Goal: Task Accomplishment & Management: Manage account settings

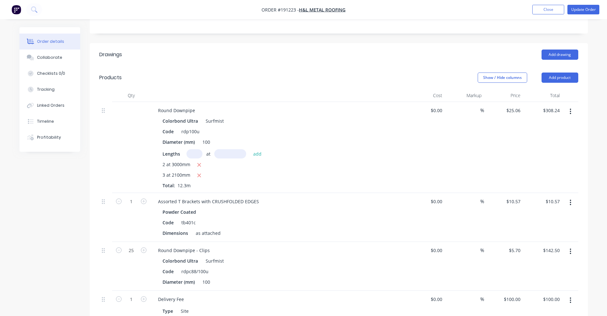
scroll to position [120, 0]
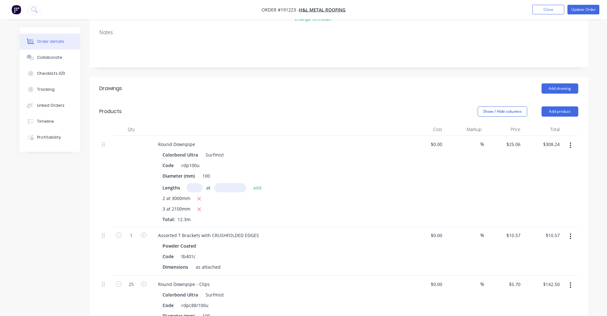
click at [573, 140] on button "button" at bounding box center [570, 145] width 15 height 11
click at [551, 170] on div "Duplicate" at bounding box center [547, 174] width 49 height 9
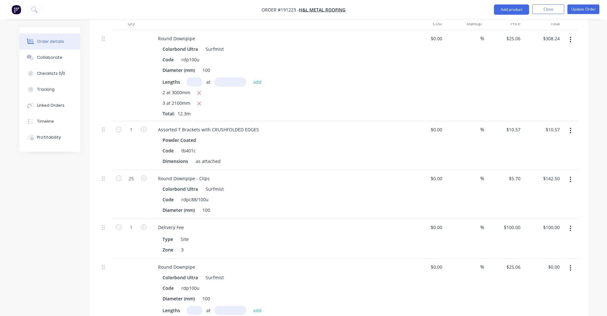
scroll to position [240, 0]
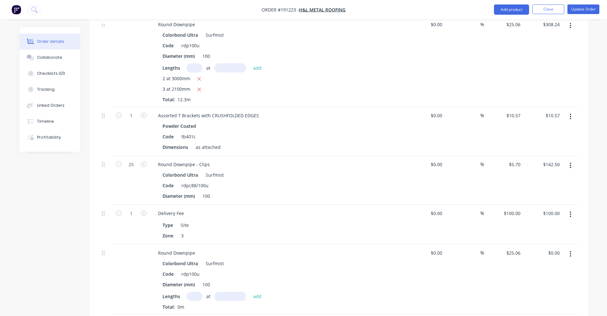
click at [101, 245] on div at bounding box center [105, 279] width 13 height 70
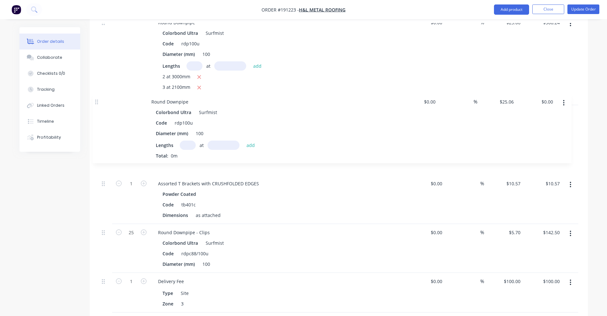
drag, startPoint x: 103, startPoint y: 244, endPoint x: 96, endPoint y: 100, distance: 143.9
click at [96, 100] on div "Qty Cost Markup Price Total Round Downpipe Colorbond Ultra Surfmist Code rdp100…" at bounding box center [339, 167] width 498 height 332
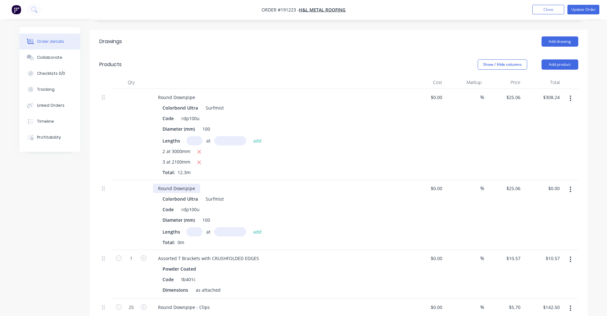
scroll to position [162, 0]
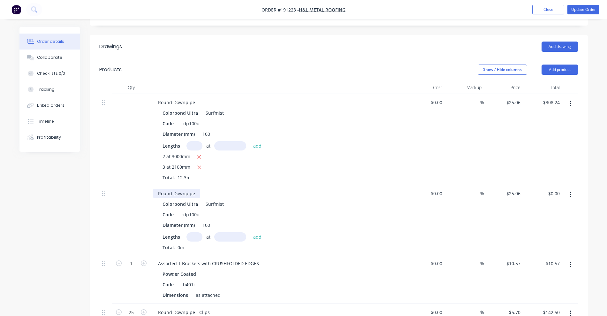
click at [193, 189] on div "Round Downpipe" at bounding box center [176, 193] width 47 height 9
click at [198, 98] on div "Round Downpipe" at bounding box center [176, 102] width 47 height 9
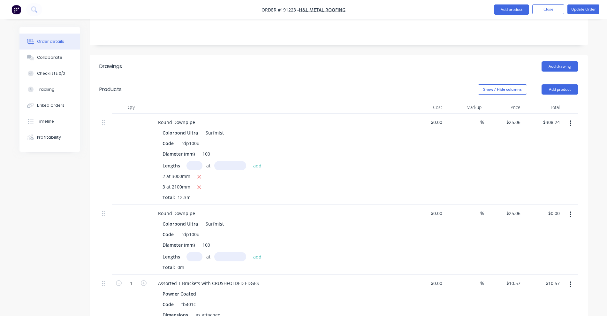
scroll to position [93, 0]
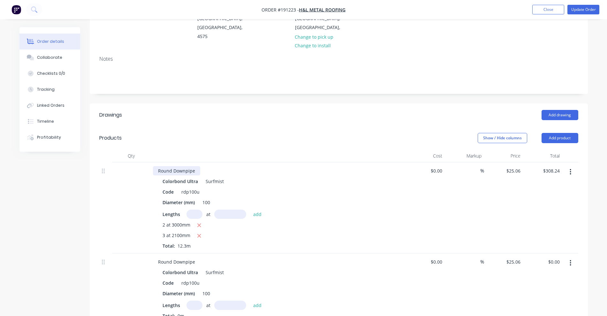
click at [197, 166] on div "Round Downpipe" at bounding box center [176, 170] width 47 height 9
click at [195, 257] on div "Round Downpipe" at bounding box center [176, 261] width 47 height 9
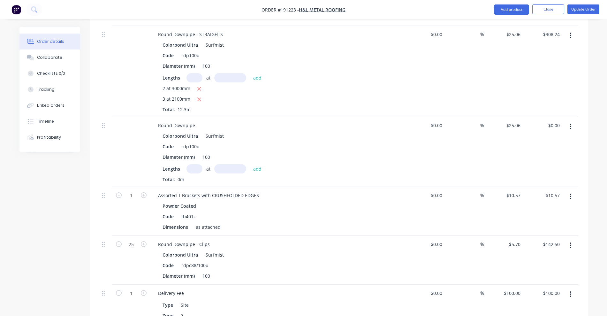
scroll to position [213, 0]
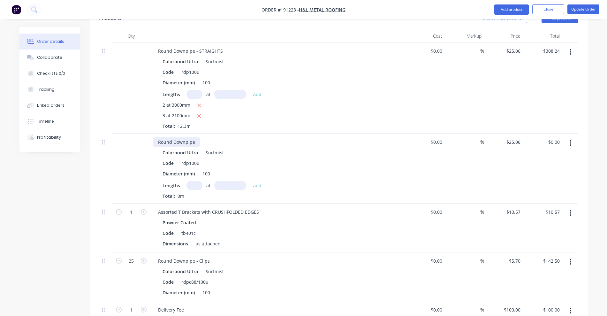
click at [195, 137] on div "Round Downpipe" at bounding box center [176, 141] width 47 height 9
click at [197, 181] on input "text" at bounding box center [195, 185] width 16 height 9
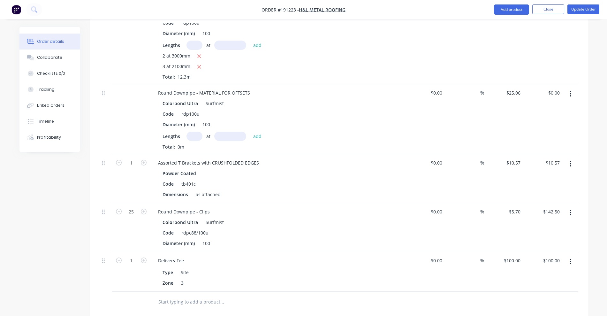
scroll to position [293, 0]
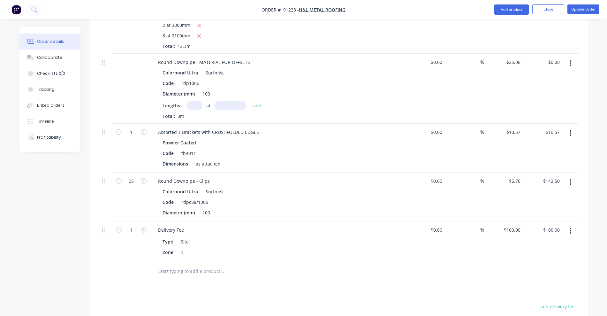
click at [181, 265] on input "text" at bounding box center [222, 271] width 128 height 13
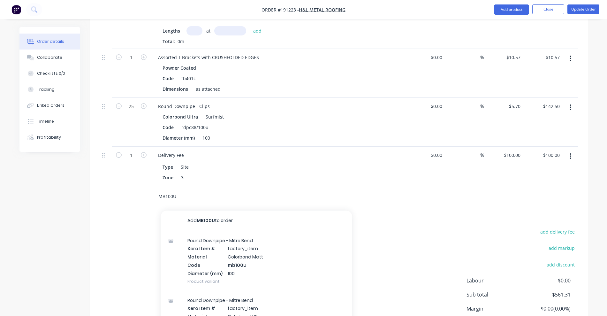
scroll to position [373, 0]
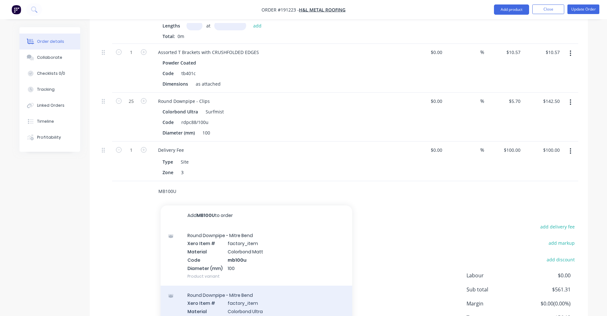
type input "MB100U"
click at [213, 293] on div "Round Downpipe - Mitre Bend Xero Item # factory_item Material Colorbond Ultra C…" at bounding box center [257, 316] width 192 height 60
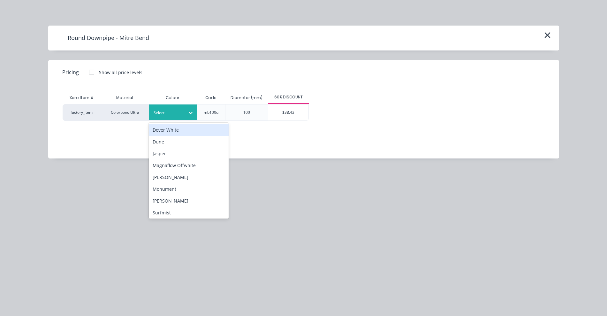
click at [182, 112] on div "Select" at bounding box center [167, 113] width 36 height 8
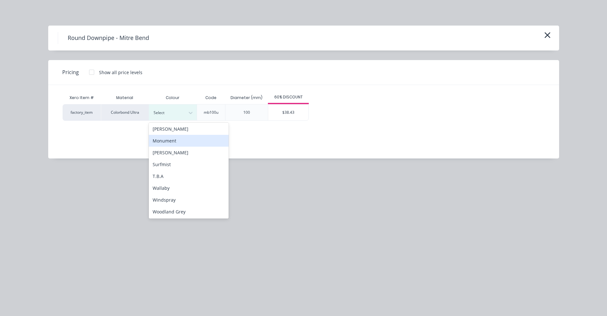
scroll to position [49, 0]
click at [171, 165] on div "Surfmist" at bounding box center [189, 164] width 80 height 12
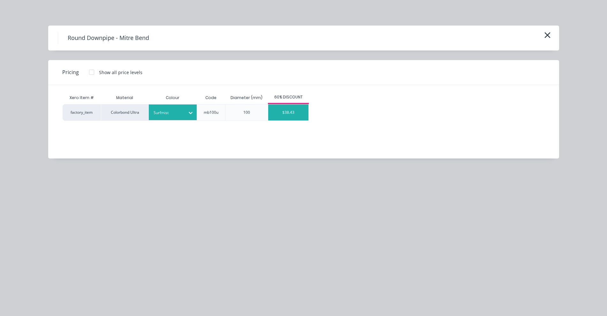
click at [284, 111] on div "$38.43" at bounding box center [288, 112] width 40 height 16
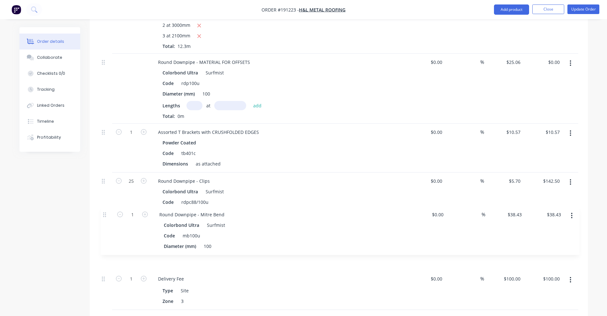
scroll to position [295, 0]
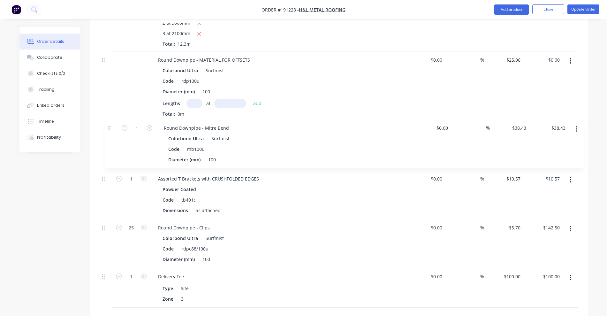
drag, startPoint x: 103, startPoint y: 263, endPoint x: 109, endPoint y: 126, distance: 136.5
click at [109, 126] on div "Round Downpipe - STRAIGHTS Colorbond Ultra Surfmist Code rdp100u Diameter (mm) …" at bounding box center [338, 133] width 479 height 347
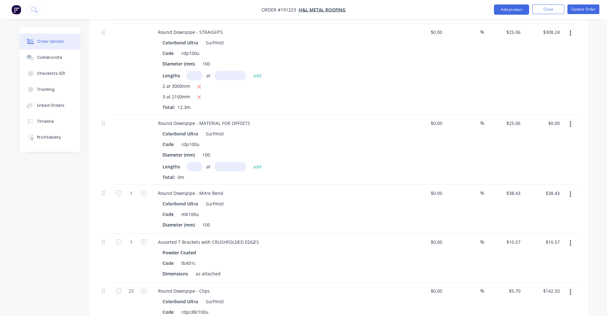
scroll to position [215, 0]
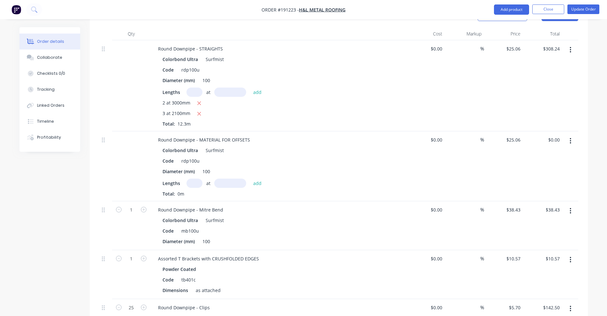
click at [189, 179] on input "text" at bounding box center [195, 183] width 16 height 9
type input "1"
type input "2400"
click at [250, 179] on button "add" at bounding box center [257, 183] width 15 height 9
type input "$60.14"
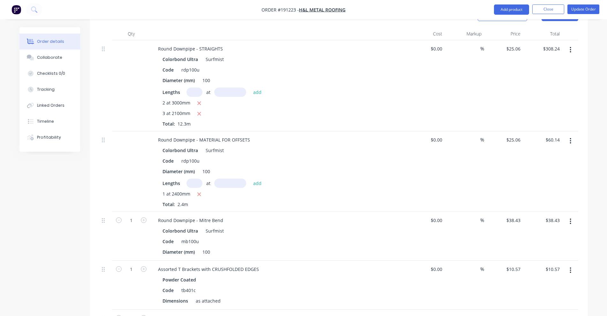
type input "1"
click at [189, 179] on input "text" at bounding box center [195, 183] width 16 height 9
type input "1"
type input "3500"
click at [250, 179] on button "add" at bounding box center [257, 183] width 15 height 9
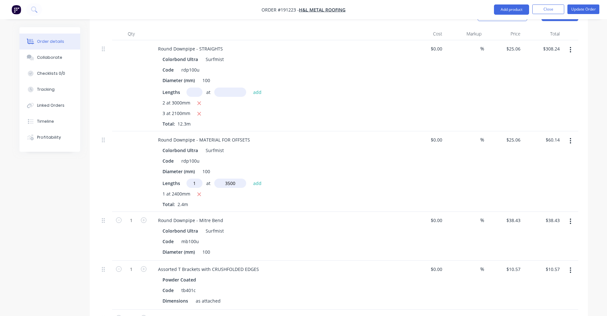
type input "$147.85"
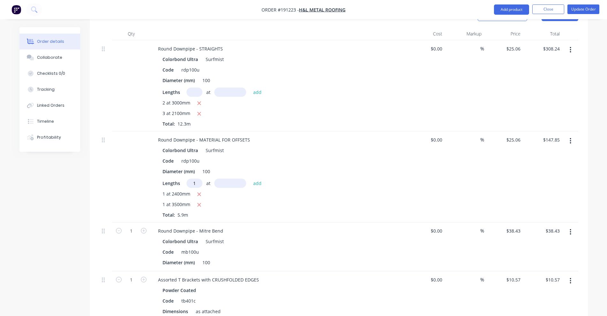
type input "1"
type input "2300"
click at [250, 179] on button "add" at bounding box center [257, 183] width 15 height 9
type input "$205.49"
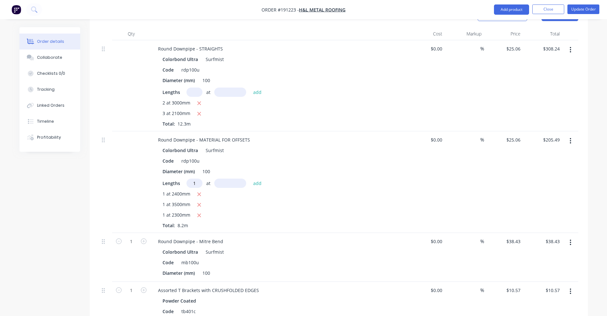
type input "1"
type input "3600"
click at [250, 179] on button "add" at bounding box center [257, 183] width 15 height 9
type input "$295.71"
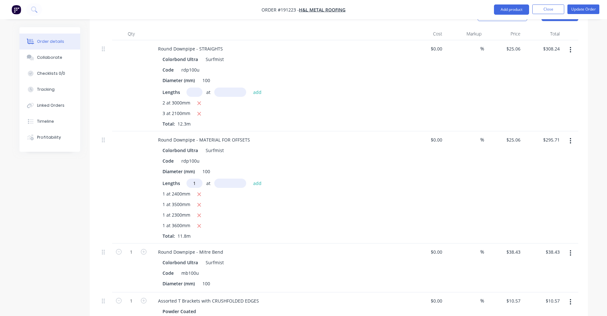
type input "1"
type input "2400"
click at [250, 179] on button "add" at bounding box center [257, 183] width 15 height 9
type input "$355.85"
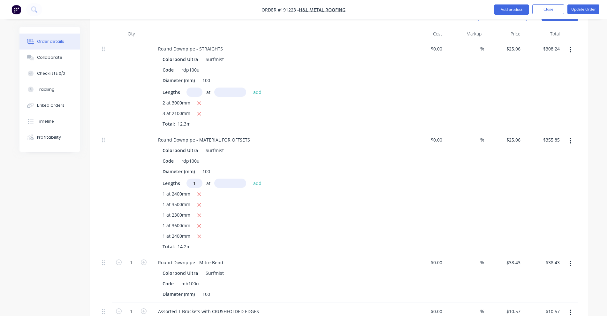
type input "1"
type input "2400"
click at [250, 179] on button "add" at bounding box center [257, 183] width 15 height 9
type input "$416.00"
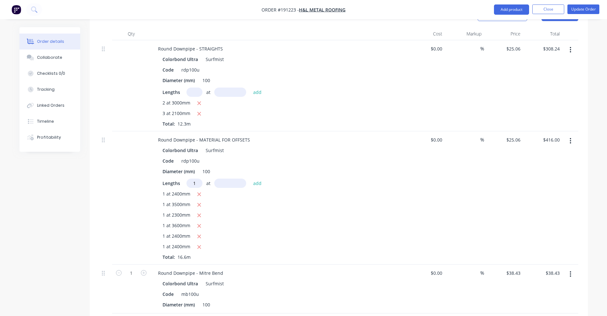
type input "1"
type input "3600"
click at [250, 179] on button "add" at bounding box center [257, 183] width 15 height 9
type input "$506.21"
type input "1"
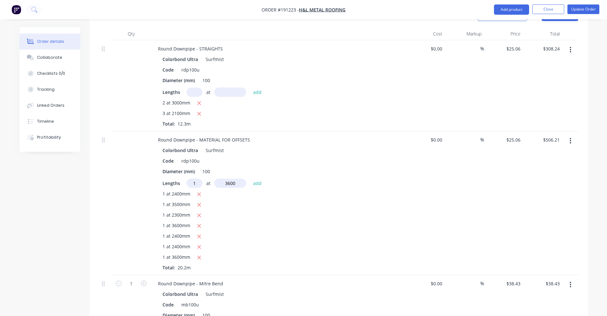
type input "3600"
click at [250, 179] on button "add" at bounding box center [257, 183] width 15 height 9
type input "$596.43"
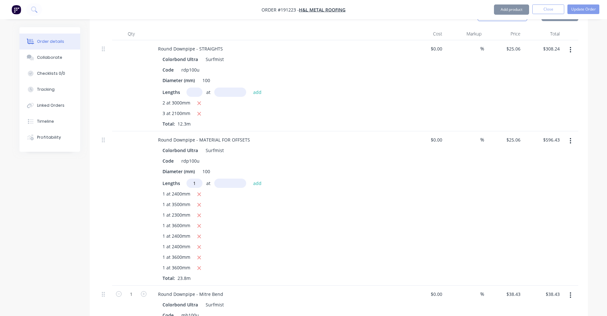
type input "1"
type input "4000"
click at [250, 179] on button "add" at bounding box center [257, 183] width 15 height 9
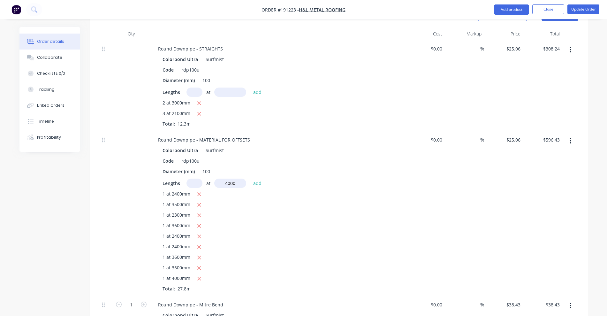
type input "$696.67"
type input "1"
type input "3100"
click at [250, 179] on button "add" at bounding box center [257, 183] width 15 height 9
type input "$774.35"
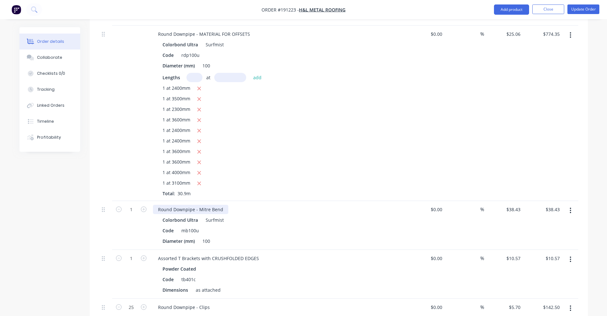
scroll to position [335, 0]
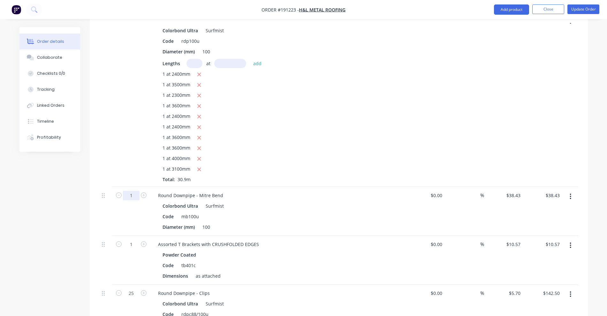
click at [133, 191] on input "1" at bounding box center [131, 196] width 17 height 10
type input "20"
type input "$768.60"
click at [320, 201] on div "Colorbond Ultra Surfmist" at bounding box center [278, 205] width 231 height 9
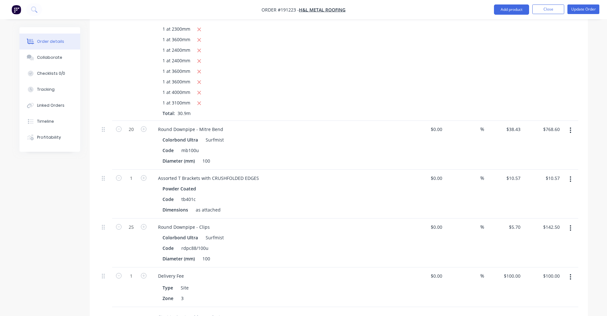
scroll to position [415, 0]
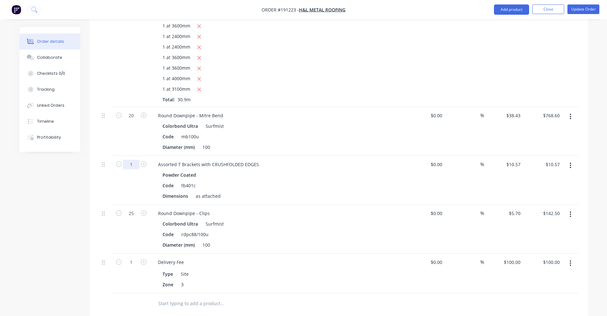
click at [134, 160] on input "1" at bounding box center [131, 165] width 17 height 10
type input "28"
type input "$295.96"
click at [118, 161] on icon "button" at bounding box center [119, 164] width 6 height 6
type input "27"
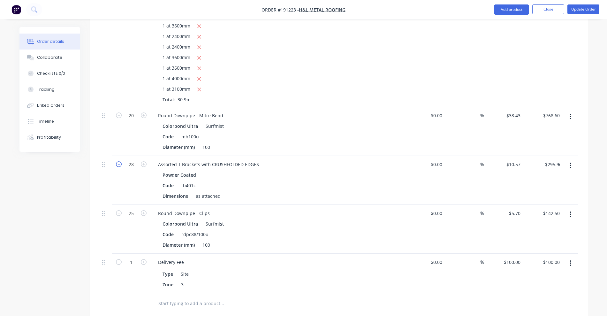
type input "$285.39"
click at [118, 161] on icon "button" at bounding box center [119, 164] width 6 height 6
type input "26"
type input "$274.82"
click at [121, 161] on icon "button" at bounding box center [119, 164] width 6 height 6
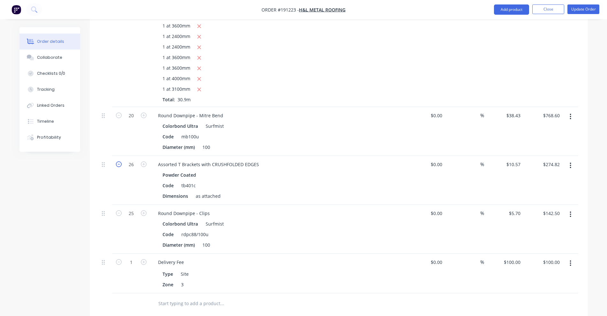
type input "25"
type input "$264.25"
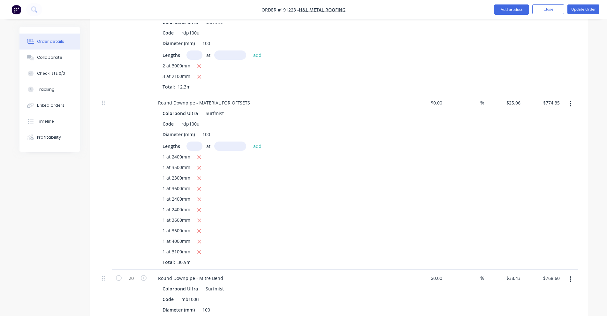
scroll to position [175, 0]
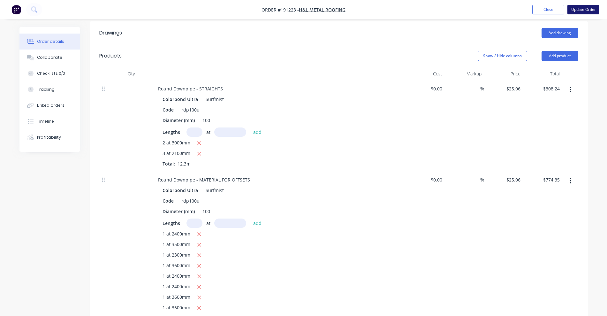
click at [590, 7] on button "Update Order" at bounding box center [584, 10] width 32 height 10
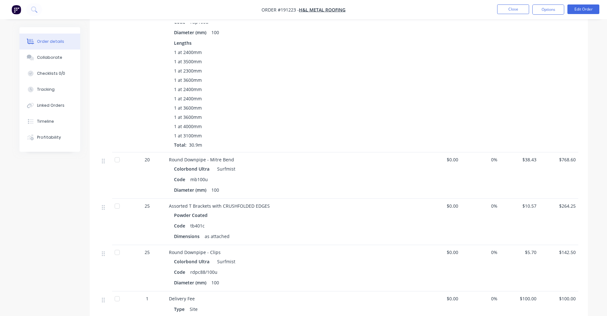
scroll to position [319, 0]
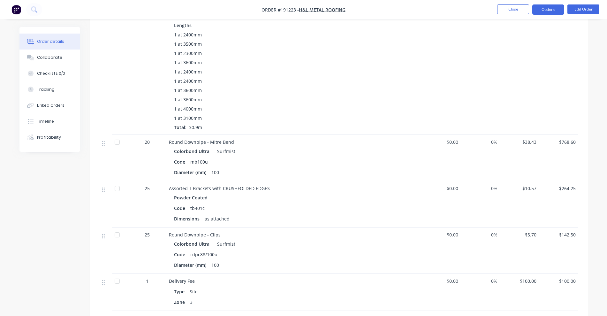
click at [537, 11] on button "Options" at bounding box center [548, 9] width 32 height 10
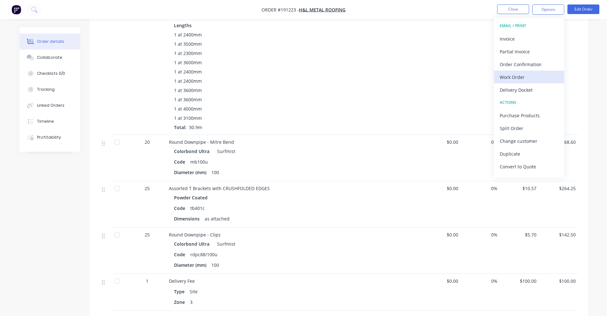
click at [520, 73] on div "Work Order" at bounding box center [529, 76] width 59 height 9
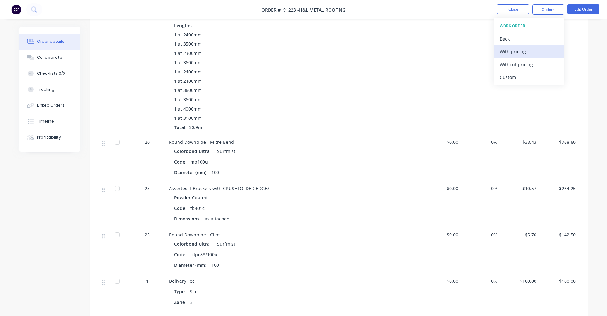
click at [520, 52] on div "With pricing" at bounding box center [529, 51] width 59 height 9
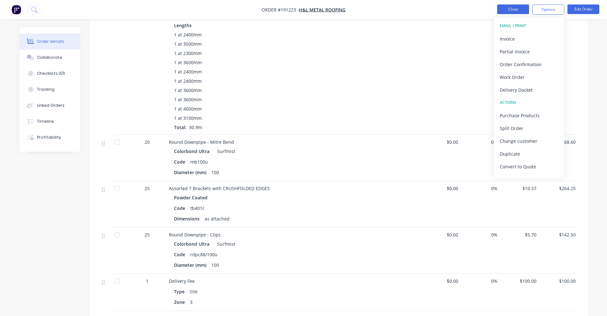
click at [507, 5] on button "Close" at bounding box center [513, 9] width 32 height 10
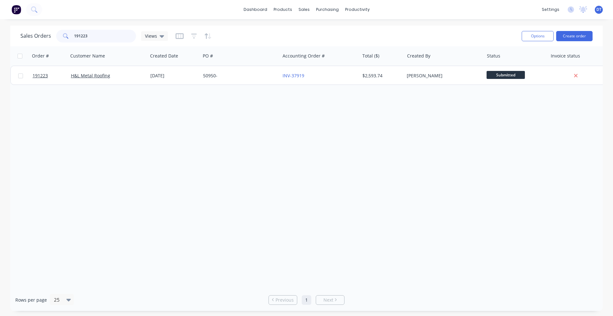
drag, startPoint x: 111, startPoint y: 38, endPoint x: 48, endPoint y: 42, distance: 62.7
click at [48, 42] on div "Sales Orders 191223 Views" at bounding box center [94, 36] width 148 height 13
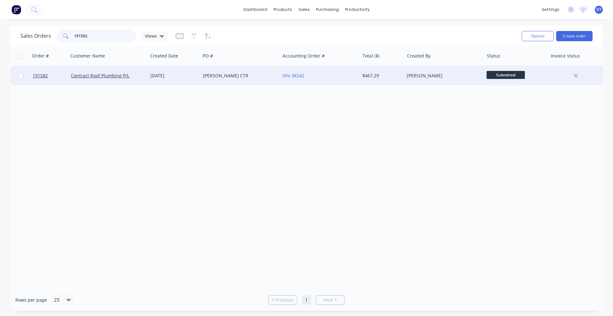
type input "191582"
click at [267, 82] on div "SLEEMAN CTR" at bounding box center [241, 75] width 80 height 19
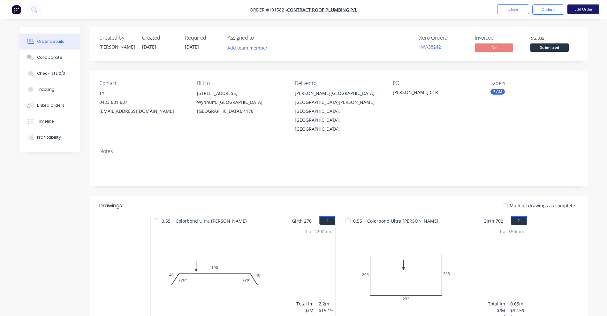
click at [583, 7] on button "Edit Order" at bounding box center [584, 9] width 32 height 10
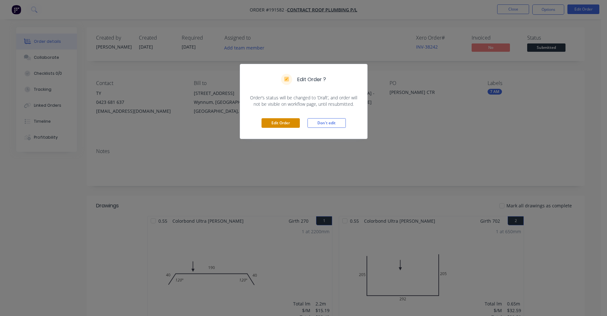
click at [275, 121] on button "Edit Order" at bounding box center [281, 123] width 38 height 10
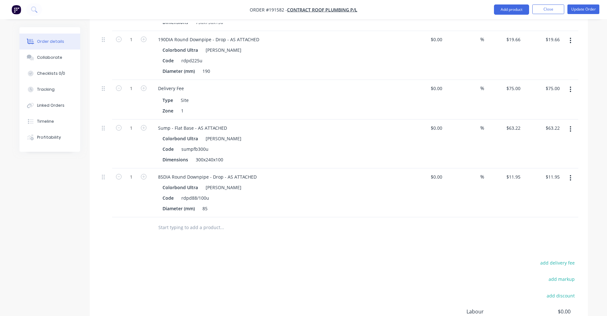
scroll to position [519, 0]
click at [181, 221] on input "text" at bounding box center [222, 227] width 128 height 13
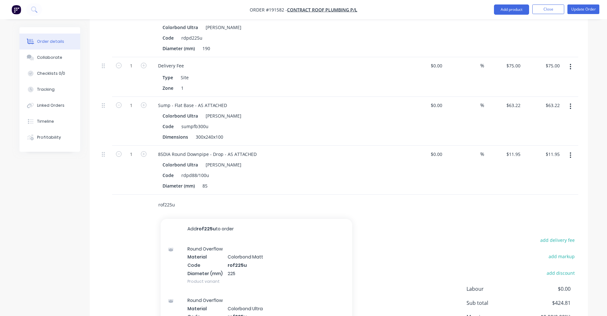
scroll to position [559, 0]
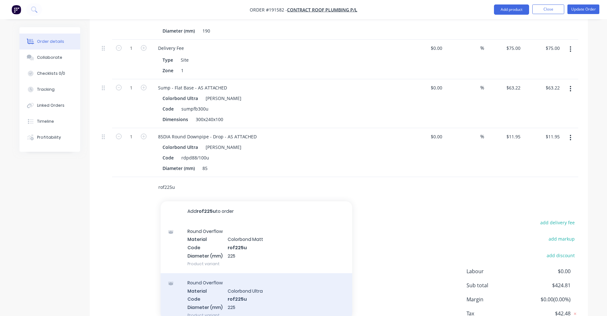
type input "rof225u"
click at [262, 283] on div "Round Overflow Material Colorbond Ultra Code rof225u Diameter (mm) 225 Product …" at bounding box center [257, 298] width 192 height 51
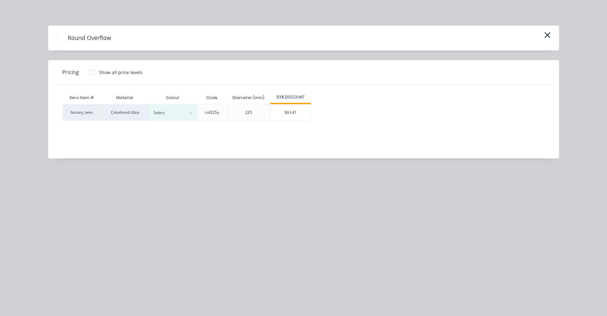
click at [150, 210] on div "Round Overflow Pricing Show all price levels Xero Item # Material Colour Code D…" at bounding box center [303, 158] width 607 height 316
click at [549, 36] on icon "button" at bounding box center [548, 35] width 6 height 6
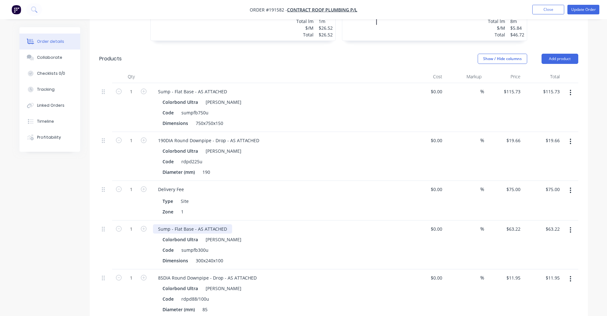
scroll to position [399, 0]
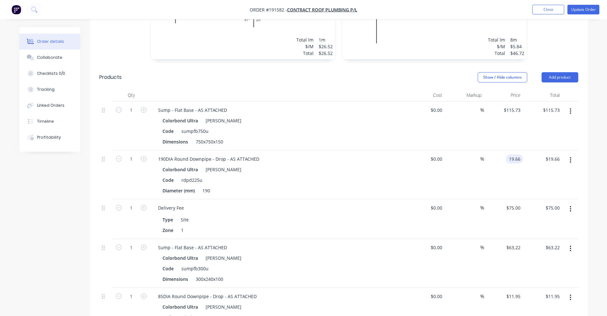
click at [515, 154] on input "19.66" at bounding box center [515, 158] width 15 height 9
type input "$51.36"
drag, startPoint x: 233, startPoint y: 142, endPoint x: 236, endPoint y: 141, distance: 3.5
click at [233, 154] on div "190DIA Round Downpipe - Drop - AS ATTACHED" at bounding box center [208, 158] width 111 height 9
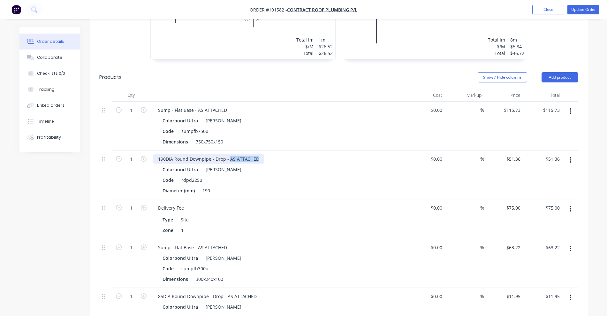
drag, startPoint x: 229, startPoint y: 140, endPoint x: 266, endPoint y: 142, distance: 37.4
click at [266, 154] on div "190DIA Round Downpipe - Drop - AS ATTACHED" at bounding box center [278, 158] width 250 height 9
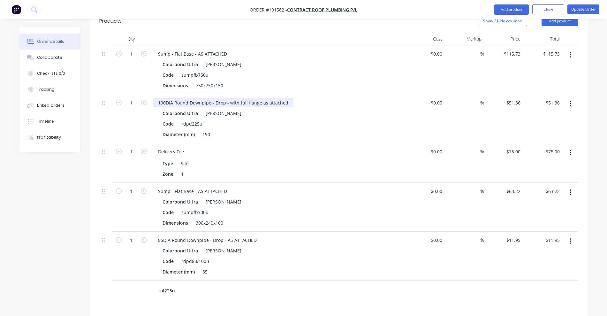
scroll to position [479, 0]
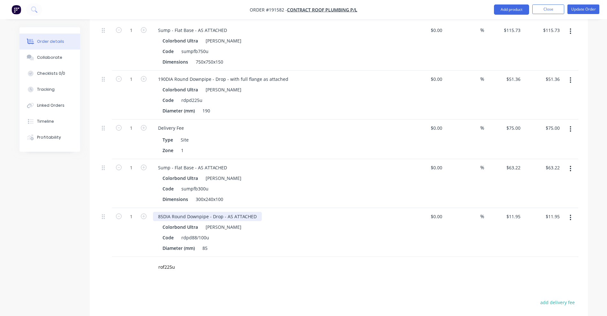
click at [227, 212] on div "85DIA Round Downpipe - Drop - AS ATTACHED" at bounding box center [207, 216] width 109 height 9
drag, startPoint x: 226, startPoint y: 199, endPoint x: 257, endPoint y: 200, distance: 31.0
click at [257, 212] on div "85DIA Round Downpipe - Drop - AS ATTACHED" at bounding box center [207, 216] width 109 height 9
click at [341, 95] on div "Code rdpd225u" at bounding box center [277, 99] width 234 height 9
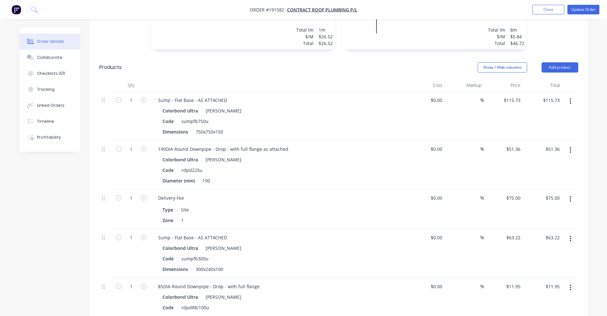
scroll to position [319, 0]
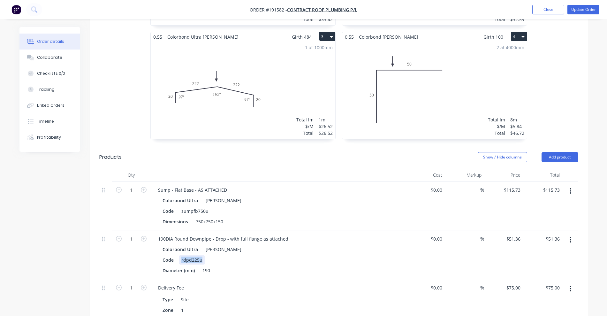
drag, startPoint x: 181, startPoint y: 241, endPoint x: 205, endPoint y: 239, distance: 23.7
click at [205, 255] on div "Code rdpd225u" at bounding box center [277, 259] width 234 height 9
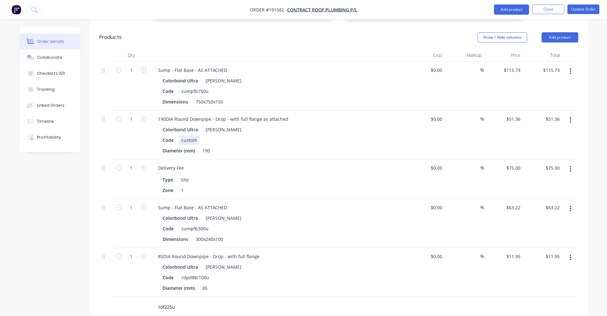
scroll to position [479, 0]
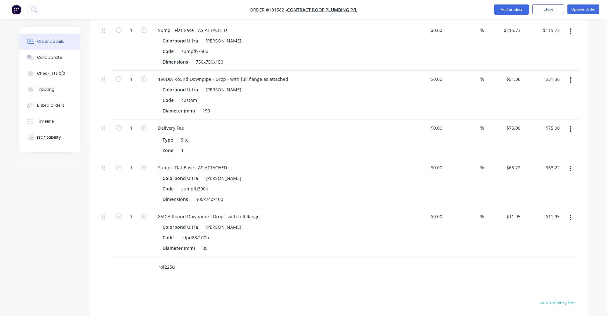
click at [167, 261] on input "rof225u" at bounding box center [222, 267] width 128 height 13
click at [174, 261] on input "rof225u" at bounding box center [222, 267] width 128 height 13
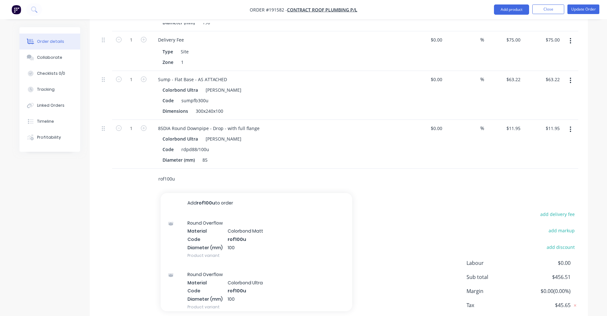
scroll to position [586, 0]
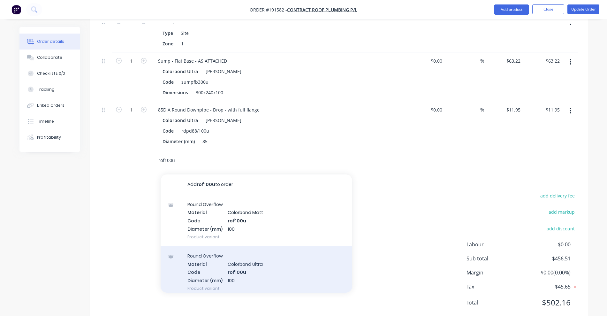
type input "rof100u"
click at [284, 246] on div "Round Overflow Material Colorbond Ultra Code rof100u Diameter (mm) 100 Product …" at bounding box center [257, 271] width 192 height 51
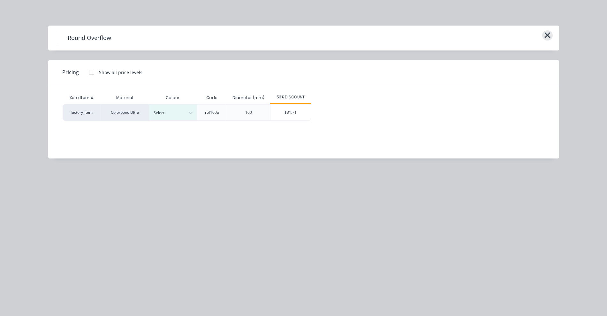
click at [550, 37] on icon "button" at bounding box center [547, 35] width 7 height 9
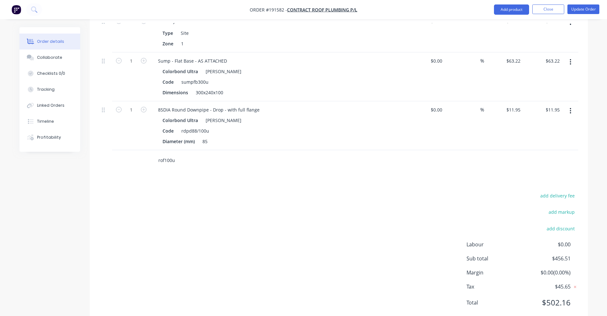
drag, startPoint x: 175, startPoint y: 142, endPoint x: 144, endPoint y: 142, distance: 30.7
click at [144, 150] on div "rof100u" at bounding box center [338, 160] width 479 height 21
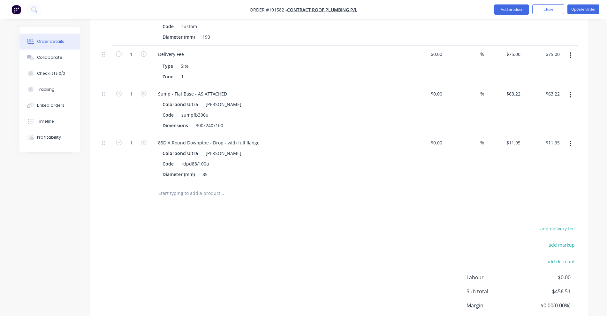
scroll to position [506, 0]
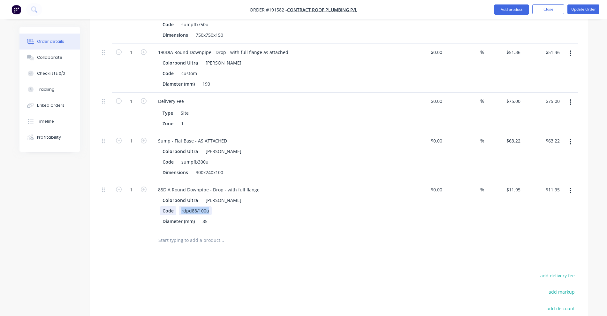
drag, startPoint x: 211, startPoint y: 192, endPoint x: 170, endPoint y: 192, distance: 41.8
click at [170, 206] on div "Code rdpd88/100u" at bounding box center [277, 210] width 234 height 9
click at [361, 245] on div "Drawings Add drawing 0.55 Colorbond Ultra Shale Grey Girth 270 1 0 40 190 40 12…" at bounding box center [339, 56] width 498 height 695
click at [518, 185] on input "11.95" at bounding box center [514, 189] width 17 height 9
type input "$27.80"
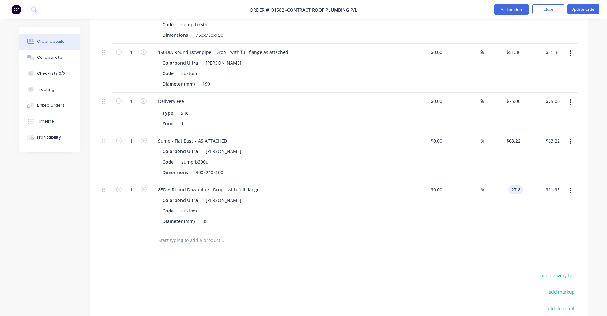
type input "$27.80"
click at [493, 204] on div "$27.80 27.8" at bounding box center [503, 205] width 39 height 49
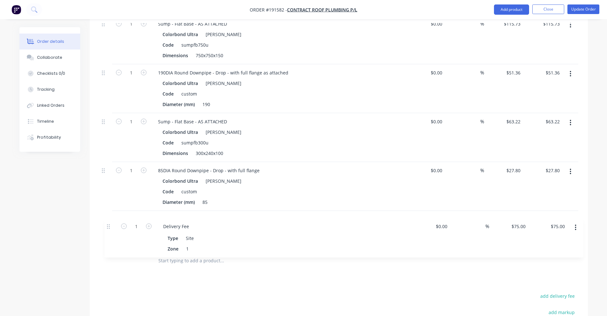
scroll to position [487, 0]
drag, startPoint x: 105, startPoint y: 111, endPoint x: 111, endPoint y: 226, distance: 115.4
click at [111, 226] on div "1 Sump - Flat Base - AS ATTACHED Colorbond Ultra Shale Grey Code sumpfb750u Dim…" at bounding box center [338, 130] width 479 height 235
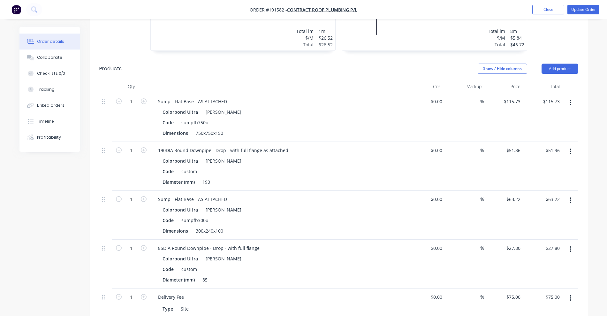
scroll to position [408, 0]
click at [580, 6] on button "Update Order" at bounding box center [584, 10] width 32 height 10
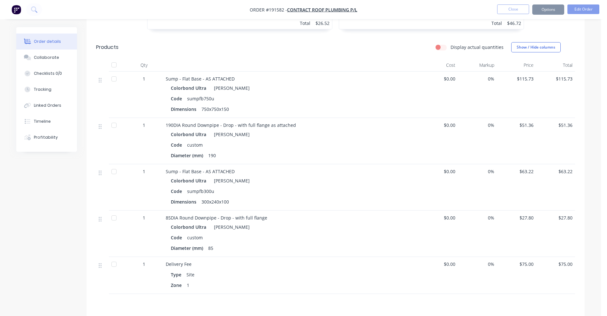
scroll to position [0, 0]
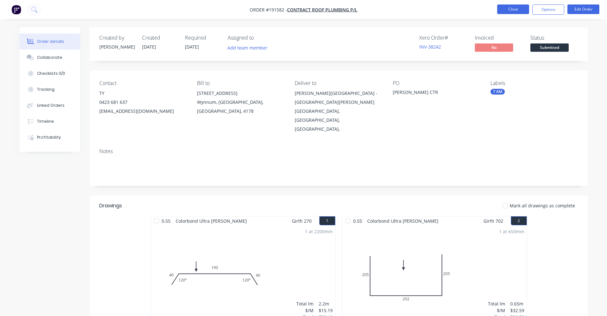
click at [519, 10] on button "Close" at bounding box center [513, 9] width 32 height 10
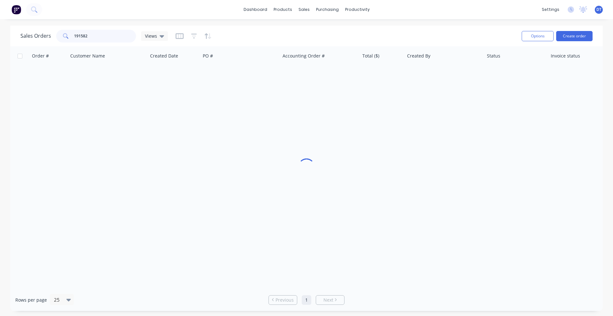
drag, startPoint x: 96, startPoint y: 36, endPoint x: 76, endPoint y: 40, distance: 20.1
click at [76, 39] on input "191582" at bounding box center [105, 36] width 62 height 13
drag, startPoint x: 76, startPoint y: 40, endPoint x: 76, endPoint y: 43, distance: 3.5
click at [75, 40] on input "191582" at bounding box center [105, 36] width 62 height 13
click at [98, 40] on input "191582" at bounding box center [105, 36] width 62 height 13
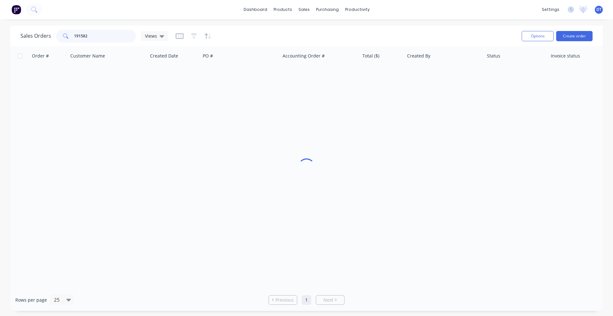
click at [98, 40] on input "191582" at bounding box center [105, 36] width 62 height 13
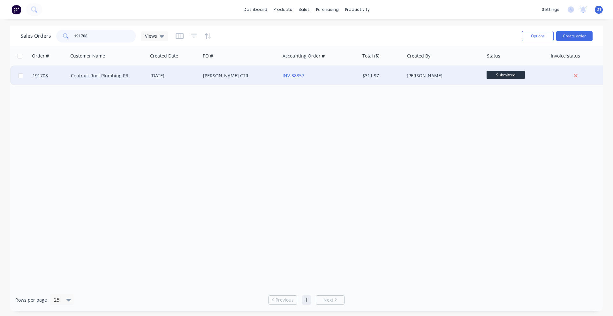
type input "191708"
click at [248, 78] on div "SLEEMAN CTR" at bounding box center [238, 75] width 71 height 6
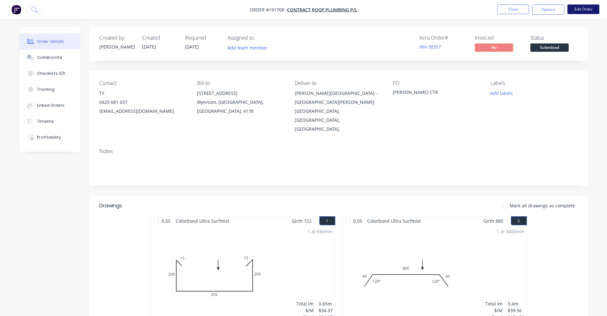
click at [590, 12] on button "Edit Order" at bounding box center [584, 9] width 32 height 10
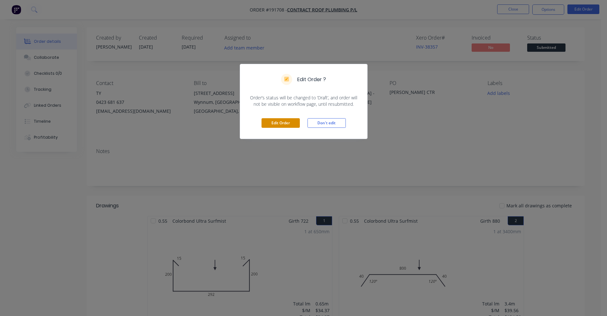
click at [291, 122] on button "Edit Order" at bounding box center [281, 123] width 38 height 10
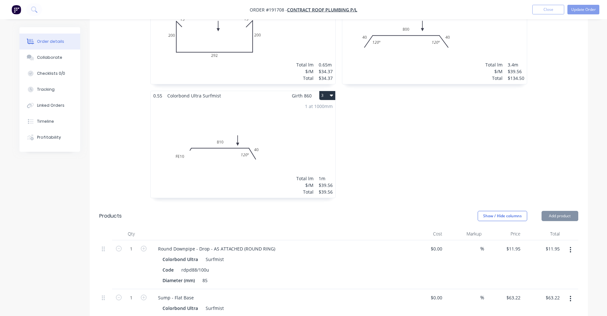
scroll to position [359, 0]
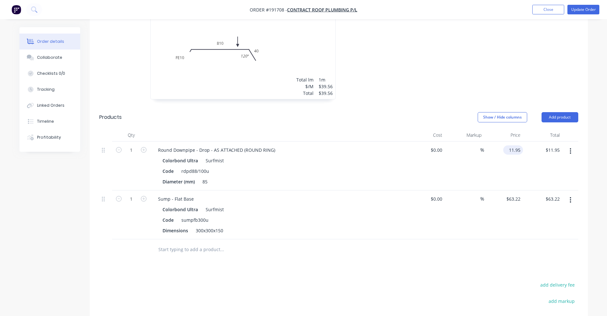
click at [510, 145] on input "11.95" at bounding box center [514, 149] width 17 height 9
type input "$27.80"
click at [575, 5] on button "Update Order" at bounding box center [584, 10] width 32 height 10
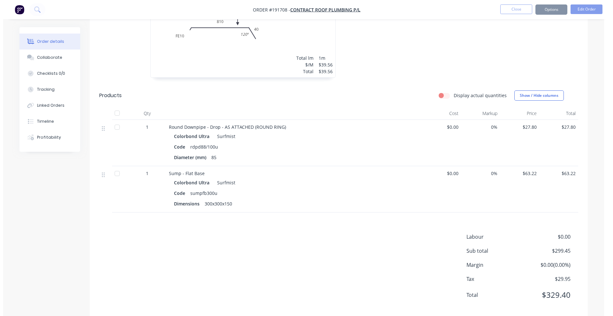
scroll to position [0, 0]
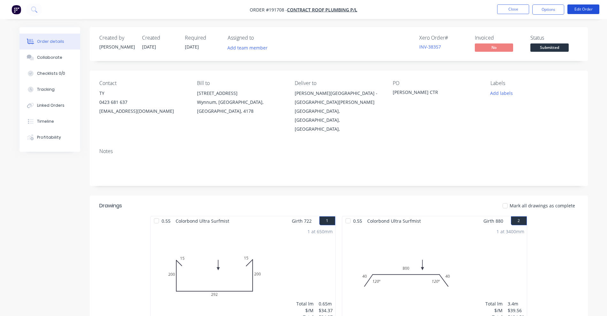
click at [575, 5] on button "Edit Order" at bounding box center [584, 9] width 32 height 10
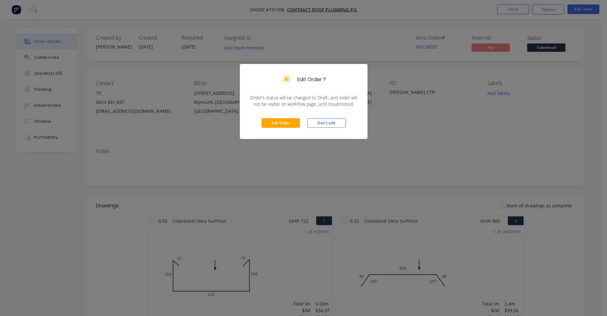
click at [278, 117] on div "Edit Order Don't edit" at bounding box center [303, 122] width 127 height 31
click at [283, 123] on button "Edit Order" at bounding box center [281, 123] width 38 height 10
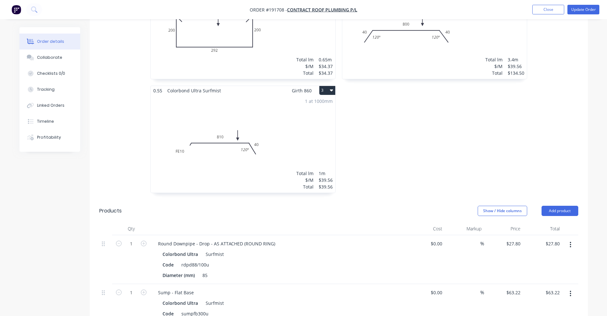
scroll to position [359, 0]
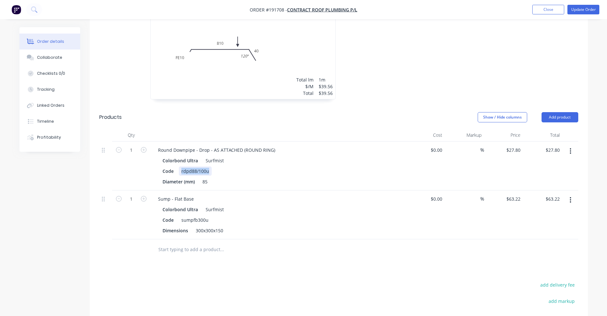
drag, startPoint x: 182, startPoint y: 153, endPoint x: 233, endPoint y: 153, distance: 51.1
click at [233, 166] on div "Code rdpd88/100u" at bounding box center [277, 170] width 234 height 9
click at [596, 9] on button "Update Order" at bounding box center [584, 10] width 32 height 10
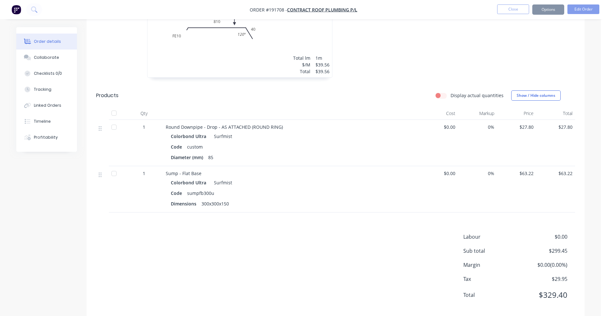
scroll to position [0, 0]
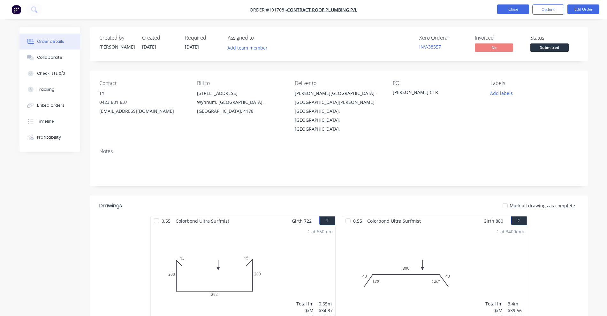
click at [512, 10] on button "Close" at bounding box center [513, 9] width 32 height 10
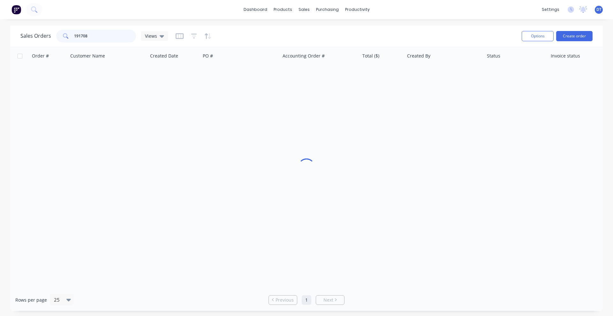
click at [59, 41] on div "191708" at bounding box center [96, 36] width 80 height 13
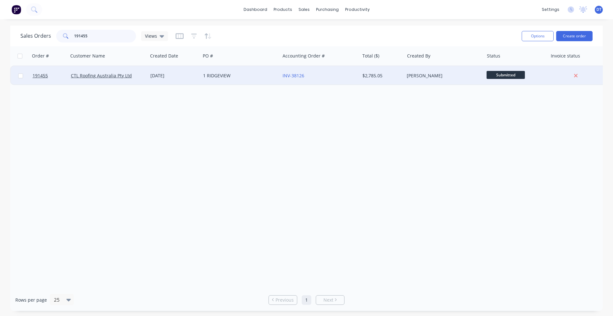
type input "191455"
click at [263, 79] on div "1 RIDGEVIEW" at bounding box center [238, 75] width 71 height 6
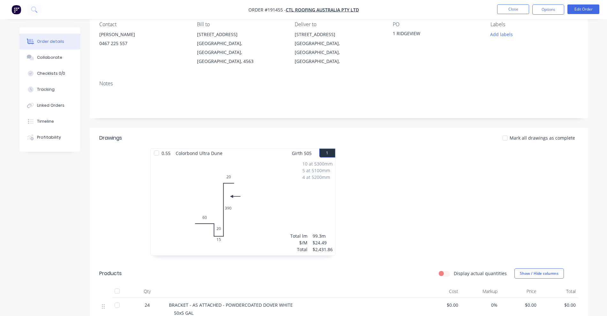
scroll to position [160, 0]
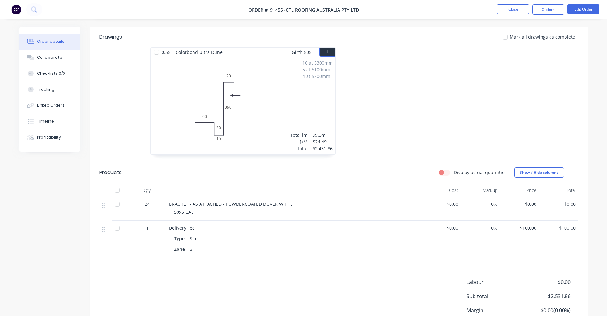
click at [591, 4] on nav "Order #191455 - CTL Roofing Australia Pty Ltd Close Options Edit Order" at bounding box center [303, 9] width 607 height 19
click at [590, 14] on li "Edit Order" at bounding box center [584, 9] width 32 height 10
click at [590, 13] on button "Edit Order" at bounding box center [584, 9] width 32 height 10
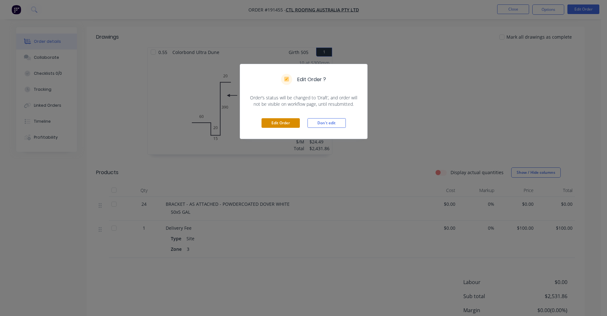
click at [283, 127] on button "Edit Order" at bounding box center [281, 123] width 38 height 10
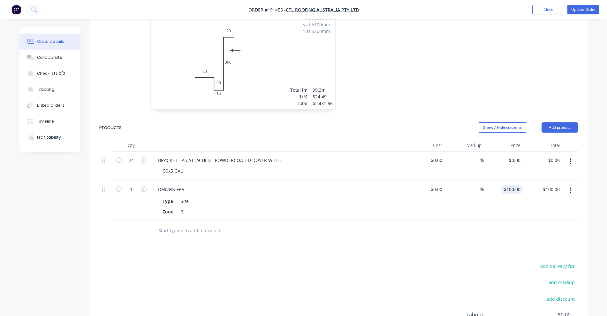
scroll to position [240, 0]
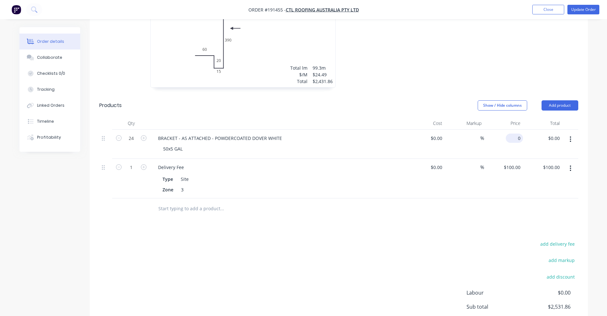
click at [516, 134] on input "0" at bounding box center [515, 138] width 15 height 9
type input "$37.45"
type input "$898.80"
click at [461, 63] on div at bounding box center [435, 37] width 192 height 114
click at [581, 7] on button "Update Order" at bounding box center [584, 10] width 32 height 10
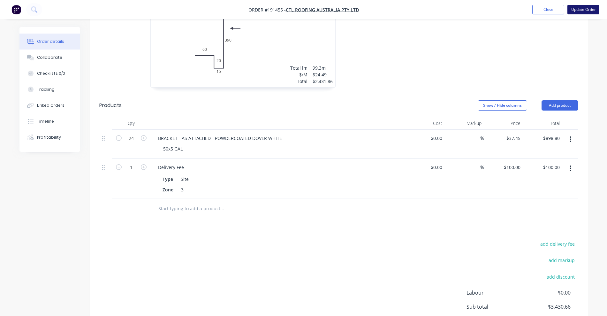
scroll to position [0, 0]
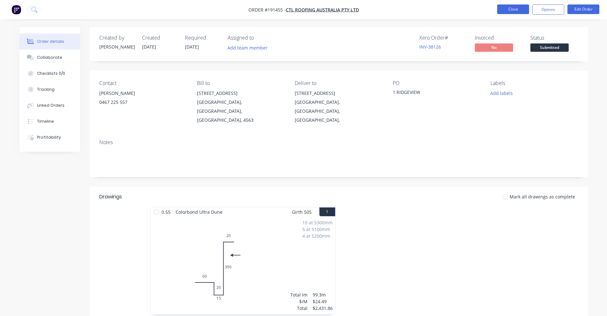
drag, startPoint x: 495, startPoint y: 7, endPoint x: 521, endPoint y: 7, distance: 25.6
click at [496, 7] on ul "Close Options Edit Order" at bounding box center [549, 9] width 118 height 10
click at [521, 7] on button "Close" at bounding box center [513, 9] width 32 height 10
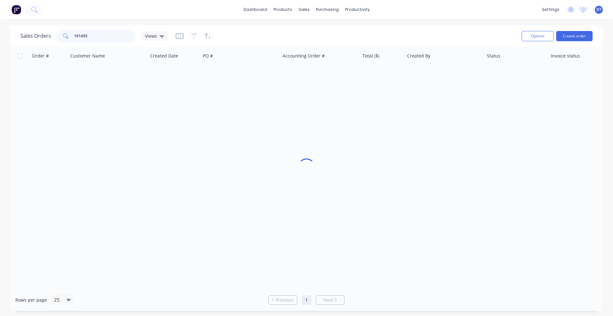
drag, startPoint x: 76, startPoint y: 35, endPoint x: 45, endPoint y: 35, distance: 31.3
click at [45, 35] on div "Sales Orders 191455 Views" at bounding box center [94, 36] width 148 height 13
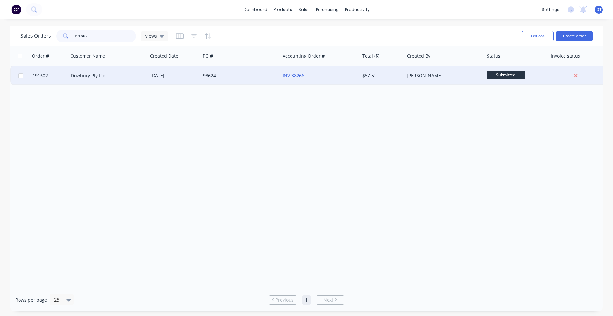
type input "191602"
click at [241, 72] on div "93624" at bounding box center [241, 75] width 80 height 19
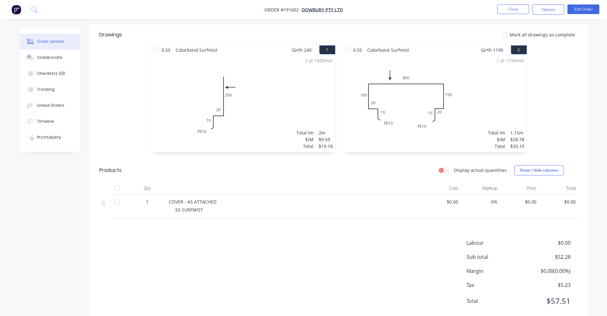
scroll to position [163, 0]
click at [580, 5] on button "Edit Order" at bounding box center [584, 9] width 32 height 10
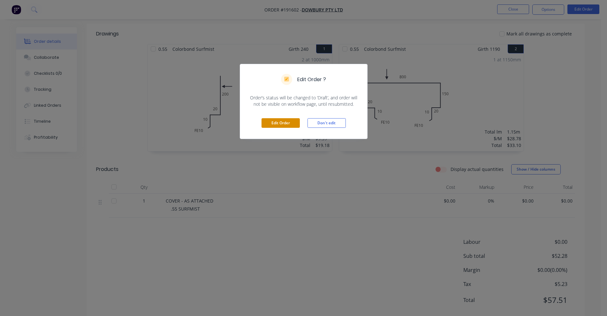
click at [281, 120] on button "Edit Order" at bounding box center [281, 123] width 38 height 10
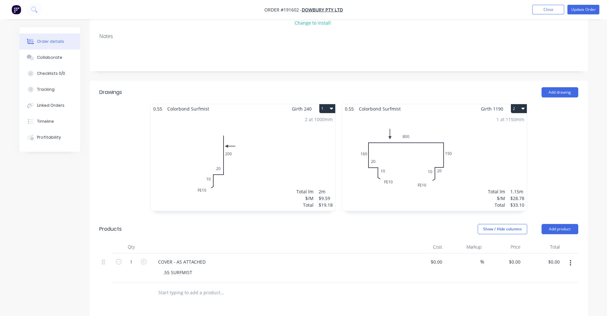
scroll to position [200, 0]
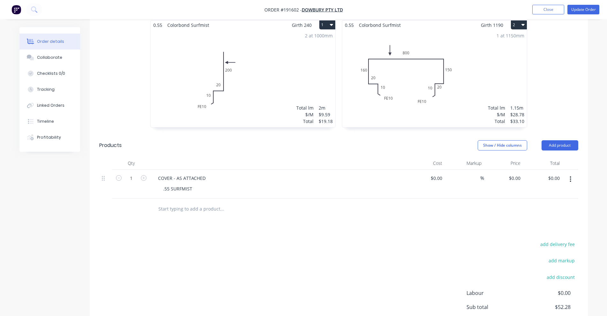
click at [213, 202] on input "text" at bounding box center [222, 208] width 128 height 13
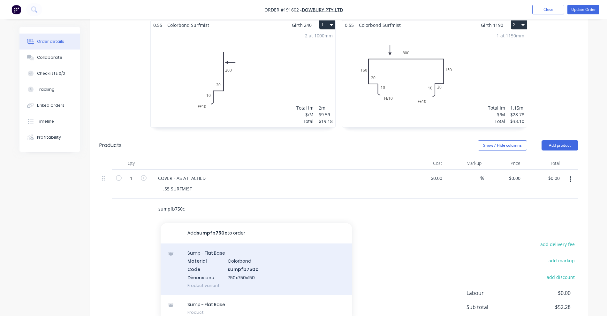
type input "sumpfb750c"
click at [282, 255] on div "Sump - Flat Base Material Colorbond Code sumpfb750c Dimensions 750x750x150 Prod…" at bounding box center [257, 268] width 192 height 51
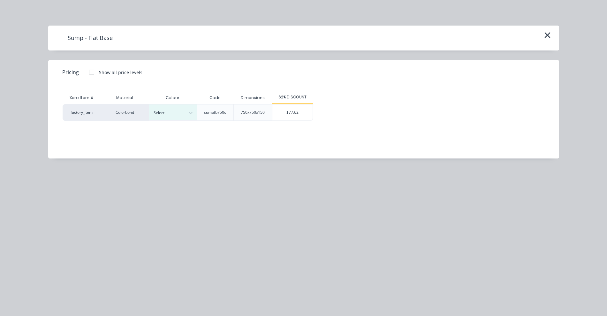
click at [546, 33] on icon "button" at bounding box center [548, 35] width 6 height 6
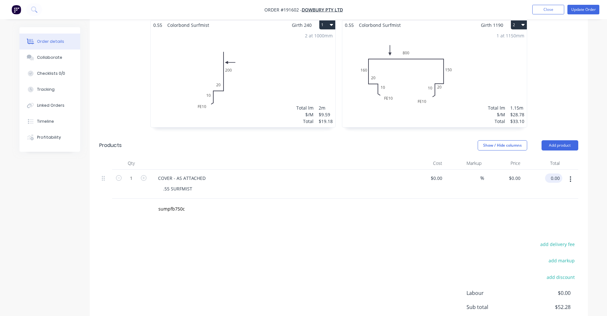
click at [556, 173] on input "0.00" at bounding box center [555, 177] width 15 height 9
type input "77.62"
type input "$77.62"
click at [477, 229] on div "Drawings Add drawing 0.55 Colorbond Surfmist Girth 240 1 0 FE 10 10 20 200 0 FE…" at bounding box center [339, 185] width 498 height 376
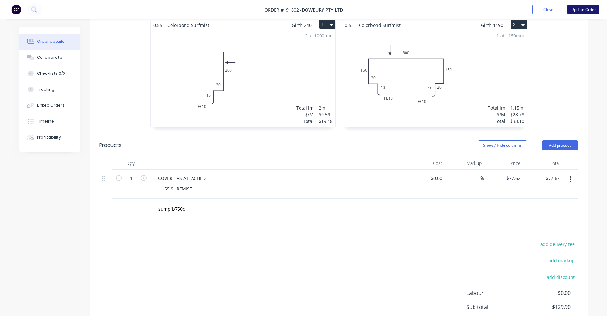
click at [578, 8] on button "Update Order" at bounding box center [584, 10] width 32 height 10
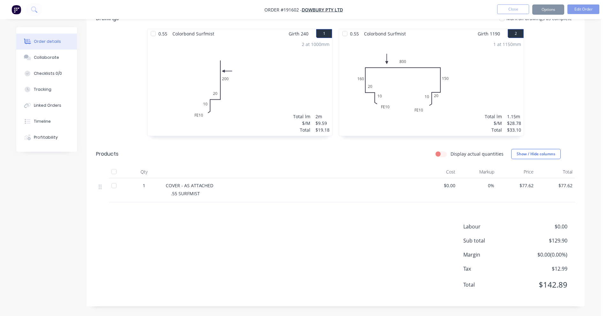
scroll to position [0, 0]
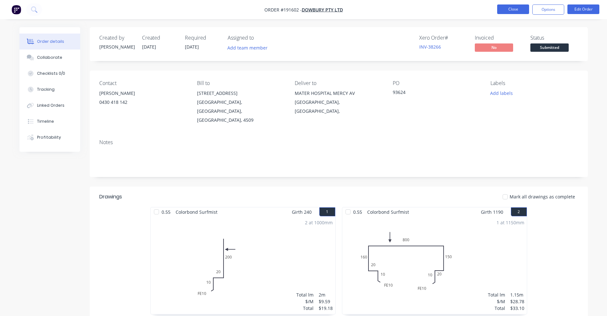
click at [520, 9] on button "Close" at bounding box center [513, 9] width 32 height 10
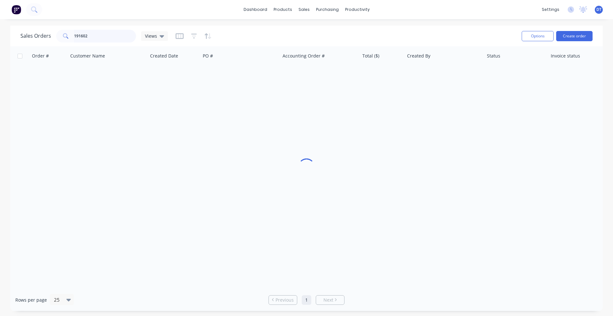
drag, startPoint x: 106, startPoint y: 36, endPoint x: 13, endPoint y: 36, distance: 92.6
click at [15, 36] on div "Sales Orders 191602 Views Options Create order" at bounding box center [306, 36] width 593 height 21
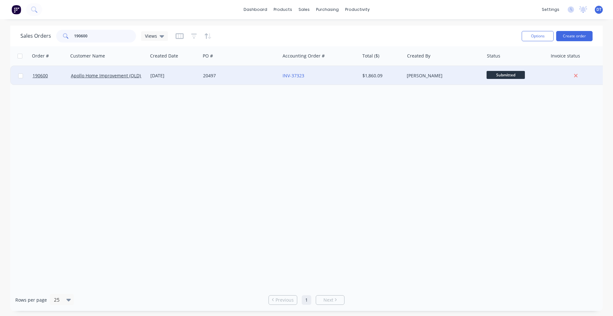
type input "190600"
click at [332, 78] on div "INV-37323" at bounding box center [318, 75] width 71 height 6
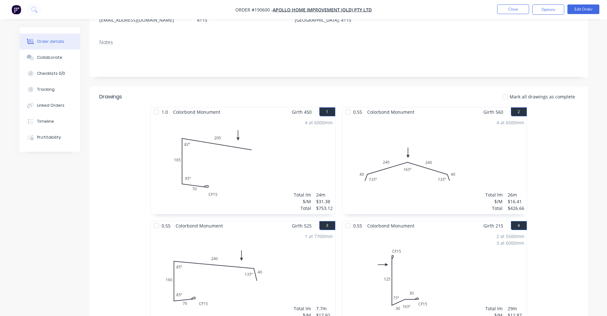
scroll to position [200, 0]
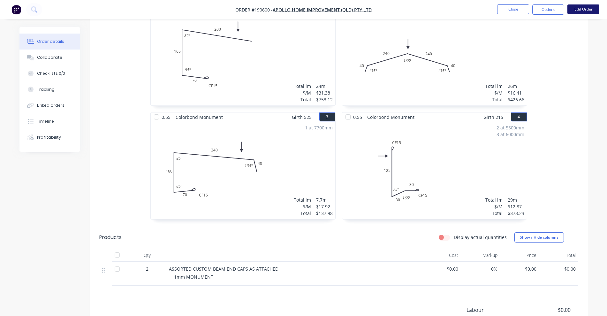
click at [581, 6] on button "Edit Order" at bounding box center [584, 9] width 32 height 10
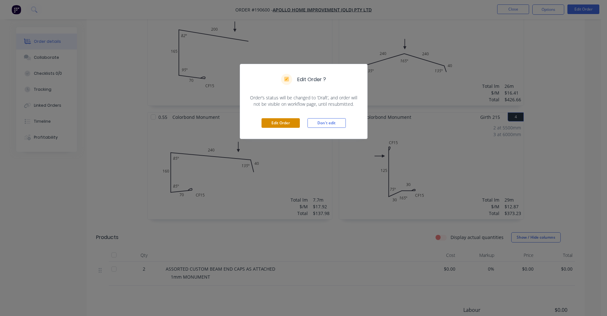
click at [290, 119] on button "Edit Order" at bounding box center [281, 123] width 38 height 10
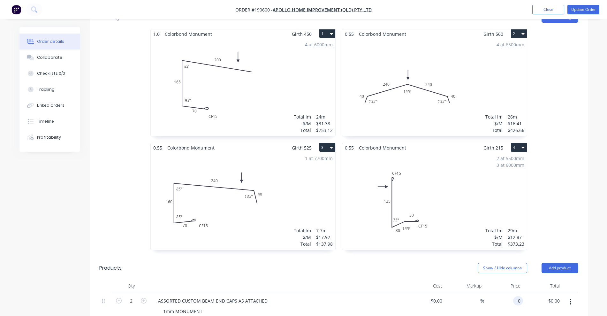
click at [514, 296] on div "0 0" at bounding box center [518, 300] width 10 height 9
type input "6"
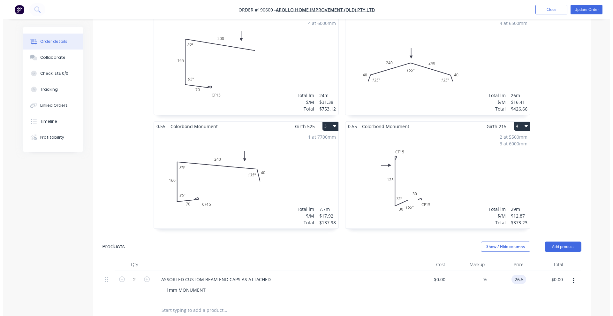
scroll to position [240, 0]
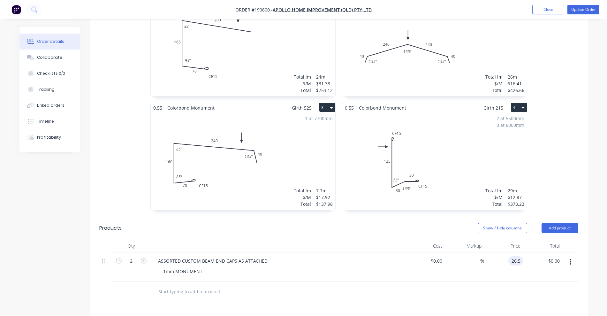
type input "$26.50"
type input "$53.00"
click at [370, 240] on div at bounding box center [278, 246] width 256 height 13
click at [583, 11] on button "Update Order" at bounding box center [584, 10] width 32 height 10
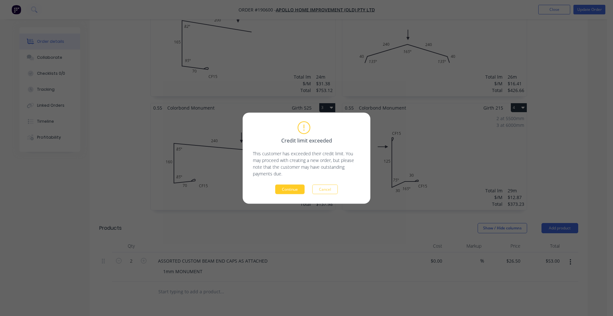
click at [291, 190] on button "Continue" at bounding box center [289, 189] width 29 height 10
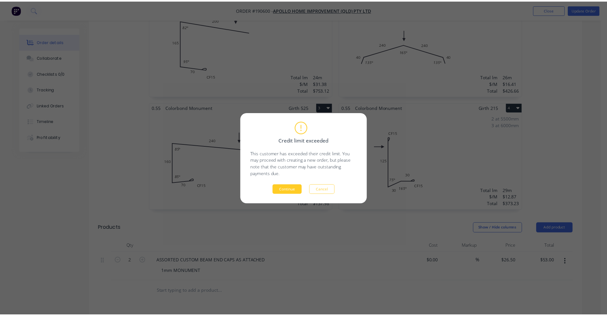
scroll to position [227, 0]
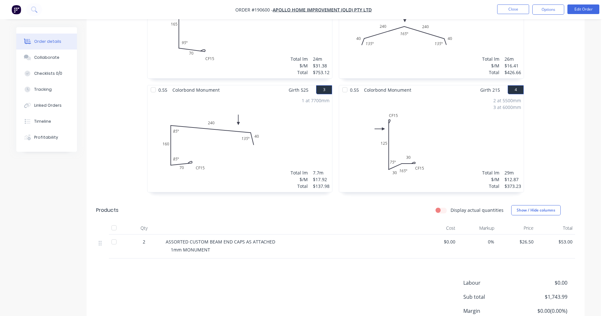
click at [515, 14] on li "Close" at bounding box center [513, 9] width 32 height 10
click at [507, 8] on button "Close" at bounding box center [513, 9] width 32 height 10
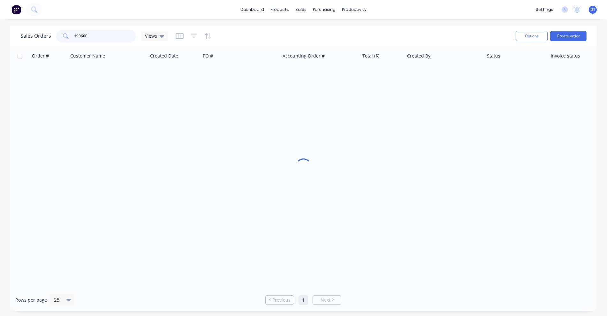
drag, startPoint x: 91, startPoint y: 40, endPoint x: 52, endPoint y: 35, distance: 39.3
click at [52, 35] on div "Sales Orders 190600 Views" at bounding box center [94, 36] width 148 height 13
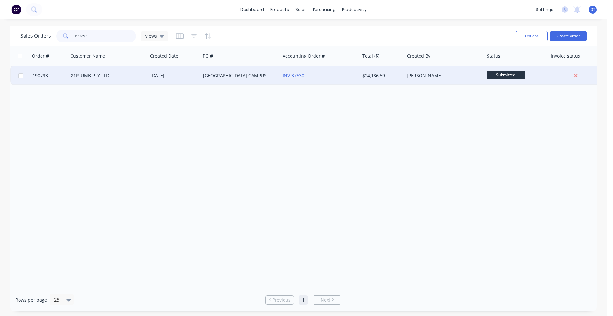
type input "190793"
click at [139, 79] on div "81PLUMB PTY LTD" at bounding box center [108, 75] width 80 height 19
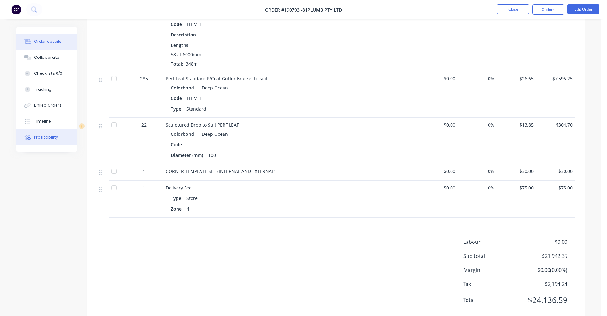
scroll to position [232, 0]
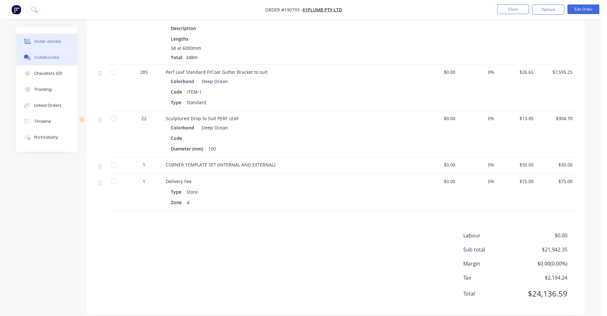
click at [66, 55] on button "Collaborate" at bounding box center [46, 58] width 61 height 16
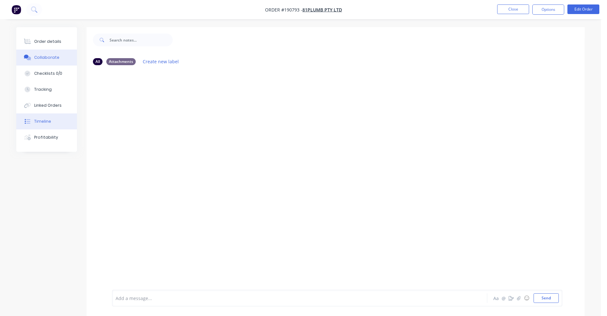
click at [60, 122] on button "Timeline" at bounding box center [46, 121] width 61 height 16
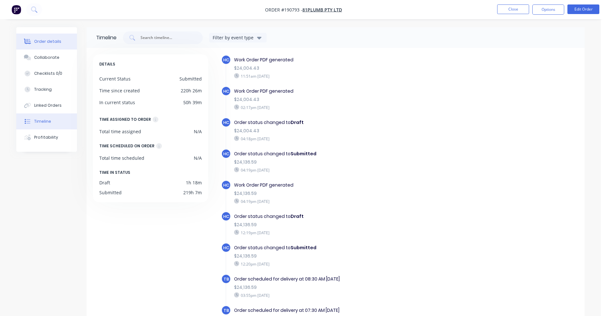
click at [33, 43] on button "Order details" at bounding box center [46, 42] width 61 height 16
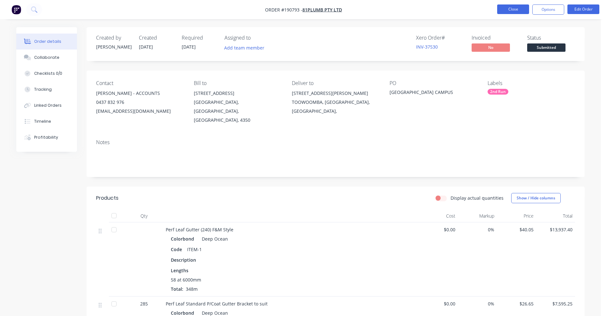
click at [515, 4] on button "Close" at bounding box center [513, 9] width 32 height 10
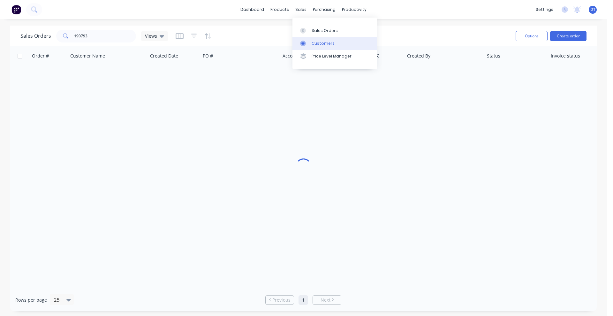
drag, startPoint x: 308, startPoint y: 39, endPoint x: 296, endPoint y: 37, distance: 12.1
click at [308, 39] on link "Customers" at bounding box center [335, 43] width 85 height 13
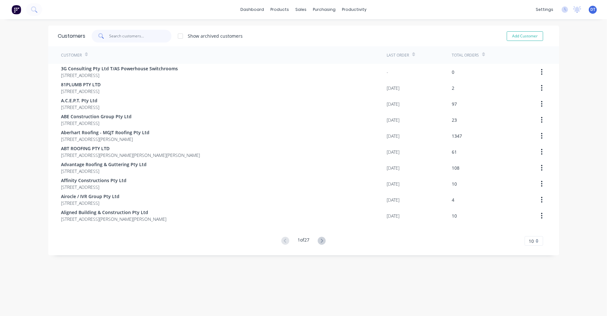
click at [111, 37] on input "text" at bounding box center [140, 36] width 62 height 13
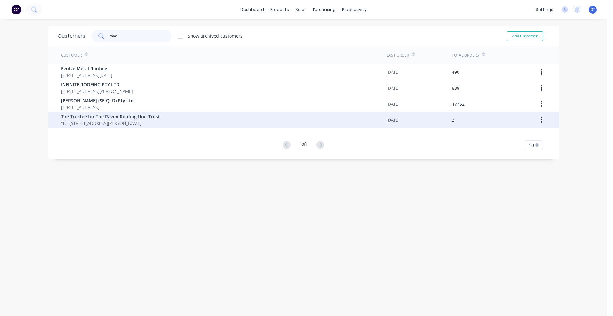
type input "rave"
click at [106, 119] on span "The Trustee for The Raven Roofing Unit Trust" at bounding box center [110, 116] width 99 height 7
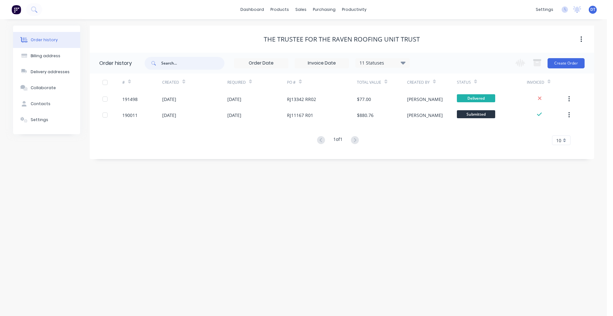
click at [179, 62] on input "text" at bounding box center [192, 63] width 63 height 13
type input "valley"
click at [400, 64] on div "11 Statuses" at bounding box center [383, 62] width 54 height 7
click at [435, 149] on label at bounding box center [435, 149] width 0 height 0
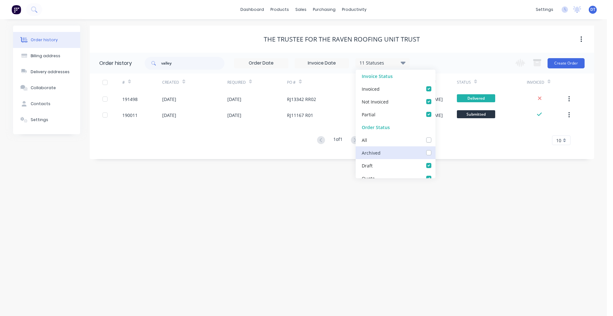
click at [435, 155] on input "checkbox" at bounding box center [437, 152] width 5 height 6
checkbox input "true"
click at [460, 45] on div "The Trustee for The Raven Roofing Unit Trust" at bounding box center [342, 39] width 505 height 27
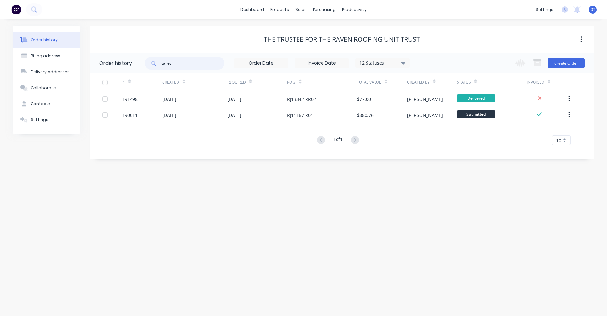
drag, startPoint x: 185, startPoint y: 65, endPoint x: 123, endPoint y: 66, distance: 61.7
click at [123, 66] on header "Order history valley 12 Statuses Invoice Status Invoiced Not Invoiced Partial O…" at bounding box center [342, 63] width 505 height 21
type input "combo"
drag, startPoint x: 182, startPoint y: 67, endPoint x: 137, endPoint y: 64, distance: 45.1
click at [137, 64] on header "Order history combo 12 Statuses Invoice Status Invoiced Not Invoiced Partial Or…" at bounding box center [342, 63] width 505 height 21
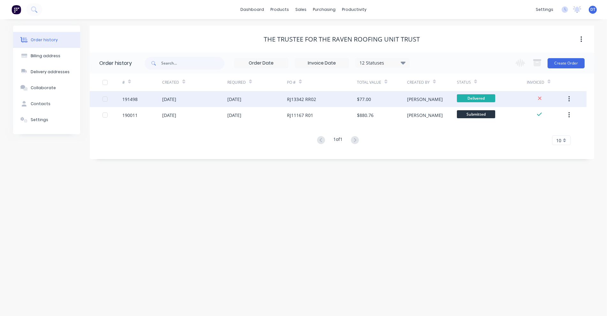
click at [305, 103] on div "RJ13342 RR02" at bounding box center [322, 99] width 70 height 16
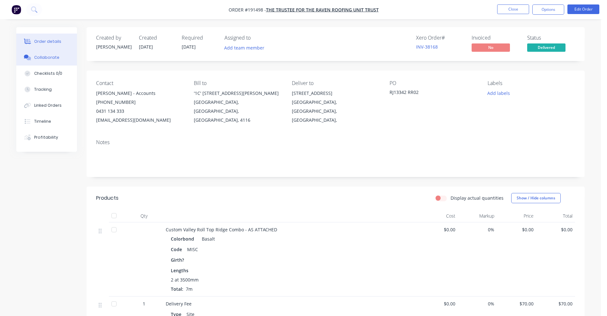
click at [59, 50] on button "Collaborate" at bounding box center [46, 58] width 61 height 16
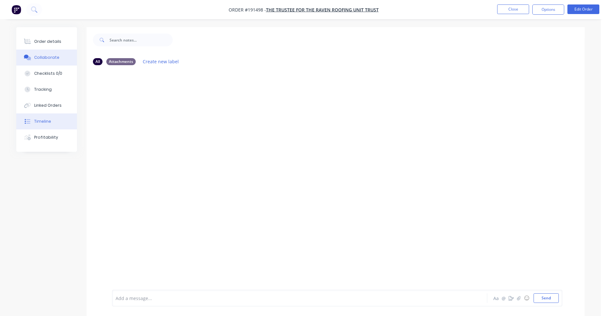
click at [54, 122] on button "Timeline" at bounding box center [46, 121] width 61 height 16
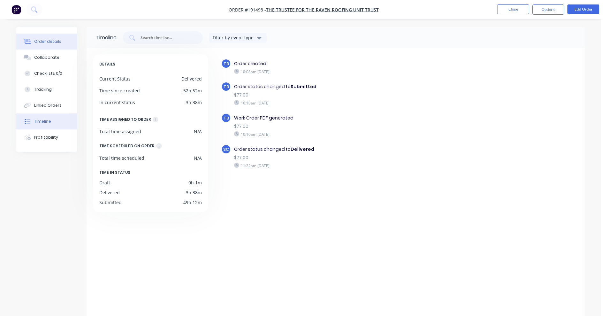
click at [51, 42] on div "Order details" at bounding box center [47, 42] width 27 height 6
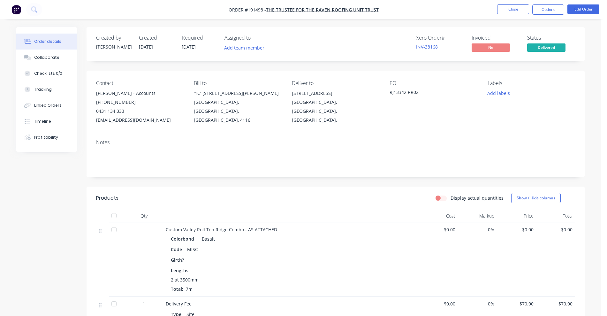
click at [512, 3] on nav "Order #191498 - The Trustee for The Raven Roofing Unit Trust Close Options Edit…" at bounding box center [303, 9] width 607 height 19
click at [512, 13] on button "Close" at bounding box center [513, 9] width 32 height 10
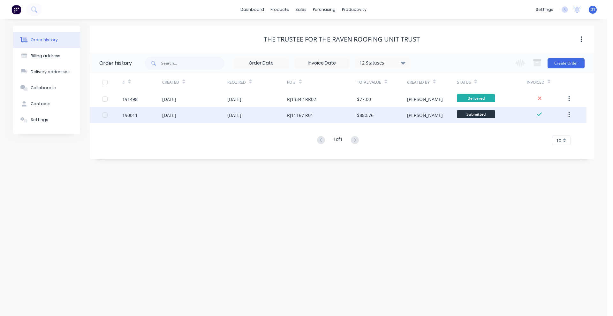
click at [303, 118] on div "RJ11167 R01" at bounding box center [322, 115] width 70 height 16
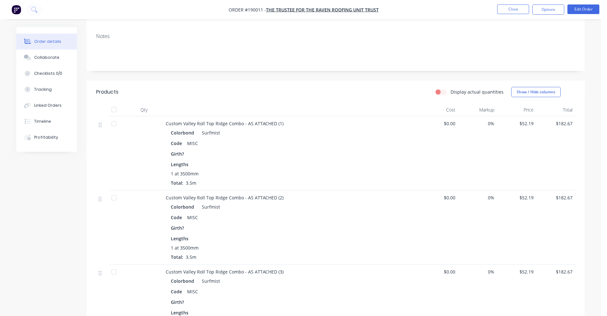
scroll to position [120, 0]
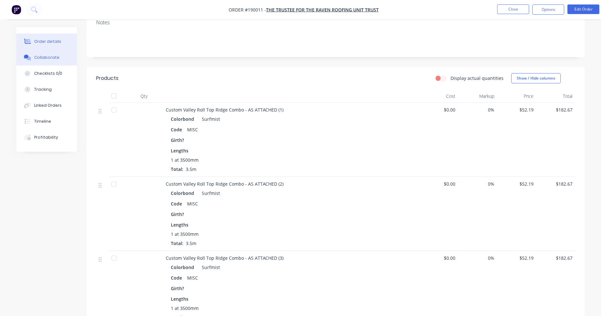
click at [56, 62] on button "Collaborate" at bounding box center [46, 58] width 61 height 16
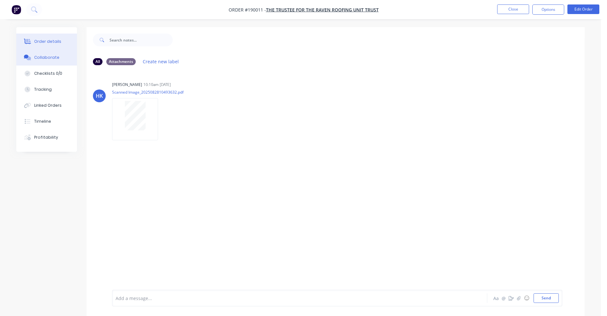
click at [50, 46] on button "Order details" at bounding box center [46, 42] width 61 height 16
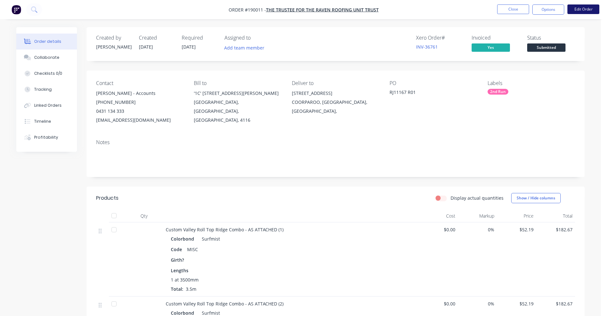
click at [582, 11] on button "Edit Order" at bounding box center [584, 9] width 32 height 10
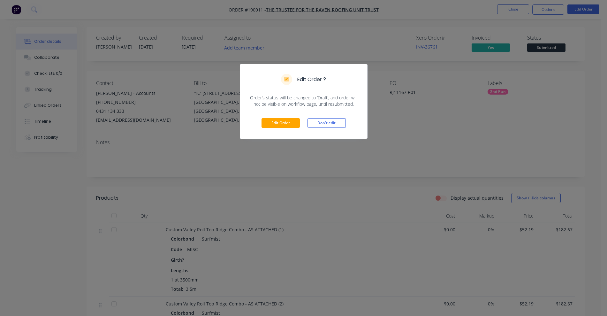
click at [463, 24] on div "Edit Order ? Order’s status will be changed to ‘Draft’, and order will not be v…" at bounding box center [303, 158] width 607 height 316
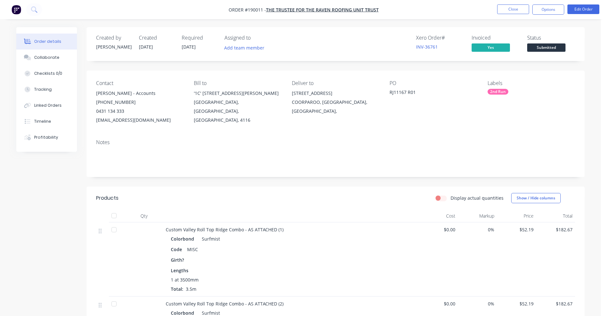
click at [508, 11] on button "Close" at bounding box center [513, 9] width 32 height 10
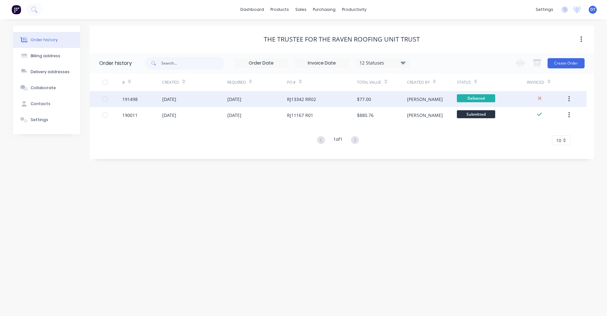
click at [253, 97] on div "05 Sep 2025" at bounding box center [257, 99] width 60 height 16
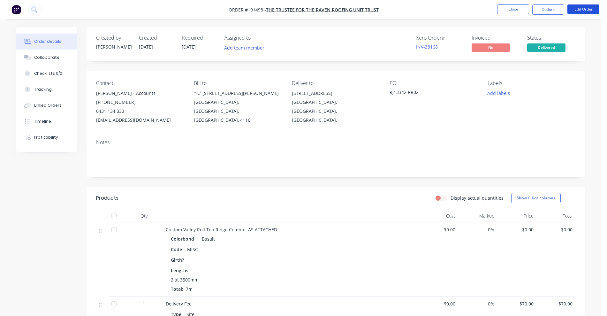
click at [585, 9] on button "Edit Order" at bounding box center [584, 9] width 32 height 10
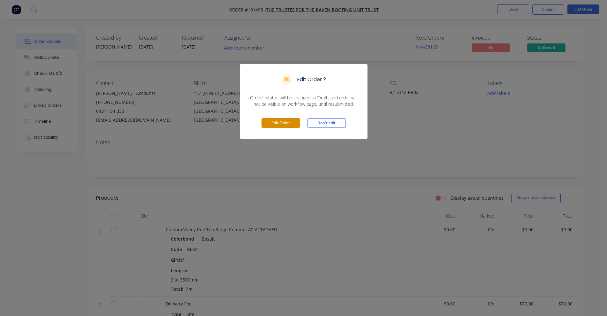
click at [283, 121] on button "Edit Order" at bounding box center [281, 123] width 38 height 10
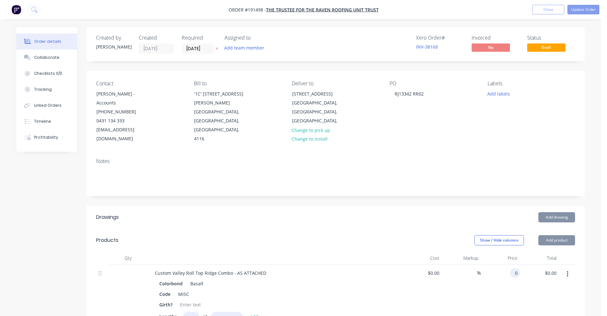
click at [518, 268] on input "0" at bounding box center [516, 272] width 7 height 9
type input "$45.93"
type input "$321.51"
click at [440, 235] on div "Show / Hide columns Add product" at bounding box center [386, 240] width 377 height 10
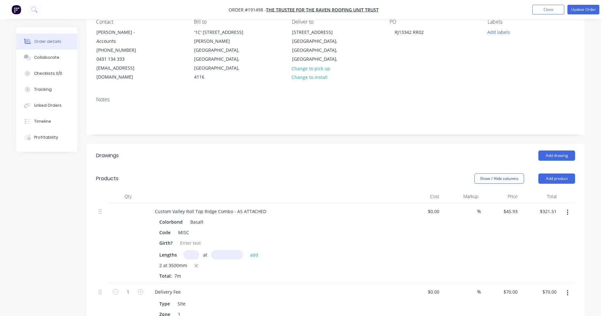
scroll to position [120, 0]
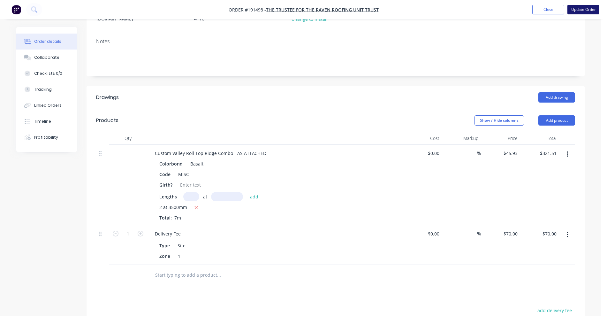
click at [578, 6] on button "Update Order" at bounding box center [584, 10] width 32 height 10
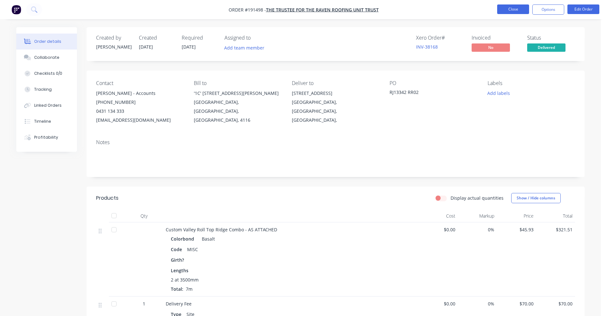
click at [507, 11] on button "Close" at bounding box center [513, 9] width 32 height 10
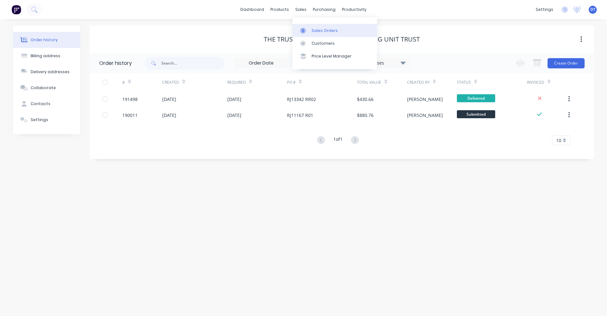
click at [311, 32] on link "Sales Orders" at bounding box center [335, 30] width 85 height 13
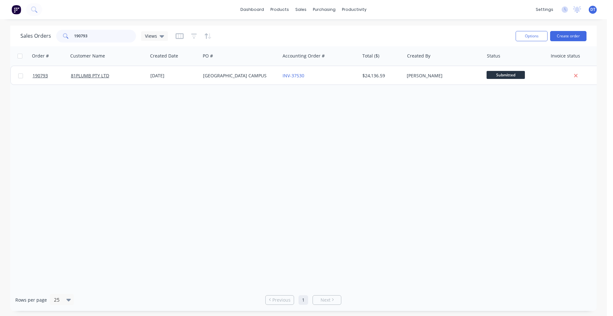
drag, startPoint x: 91, startPoint y: 35, endPoint x: 0, endPoint y: 33, distance: 90.7
click at [0, 33] on div "Sales Orders 190793 Views Options Create order Order # Customer Name Created Da…" at bounding box center [303, 168] width 607 height 285
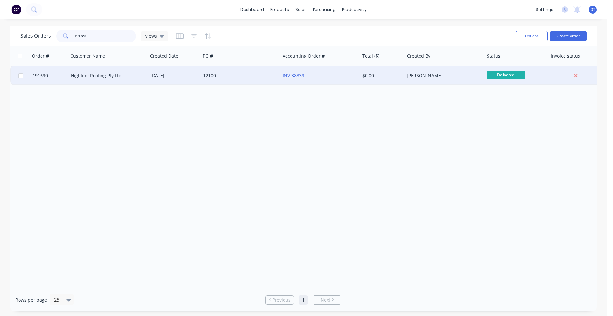
type input "191690"
click at [248, 82] on div "12100" at bounding box center [241, 75] width 80 height 19
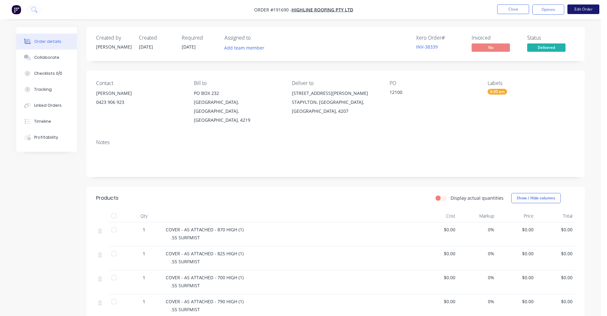
click at [586, 7] on button "Edit Order" at bounding box center [584, 9] width 32 height 10
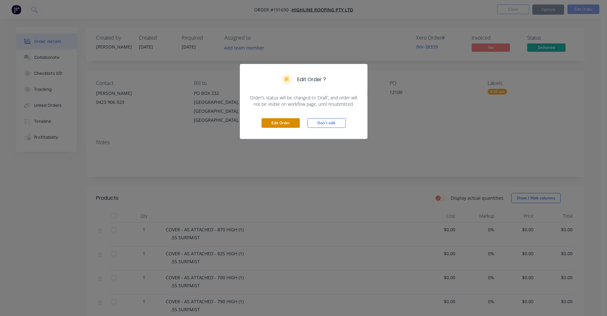
click at [290, 120] on button "Edit Order" at bounding box center [281, 123] width 38 height 10
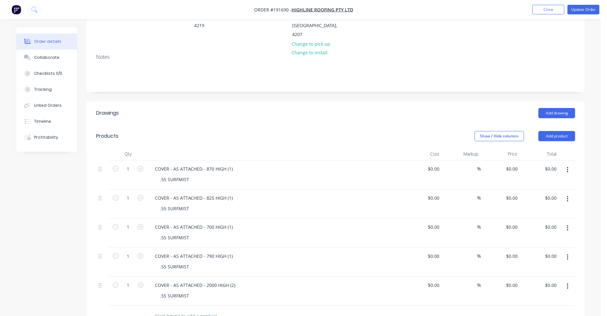
scroll to position [120, 0]
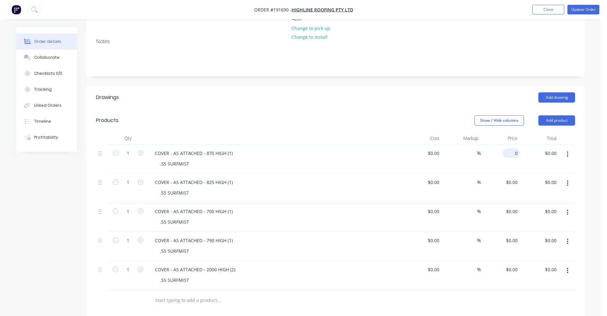
click at [514, 149] on input "0" at bounding box center [513, 153] width 15 height 9
type input "$0.00"
click at [515, 265] on input "0" at bounding box center [513, 269] width 15 height 9
type input "57.27"
type input "0"
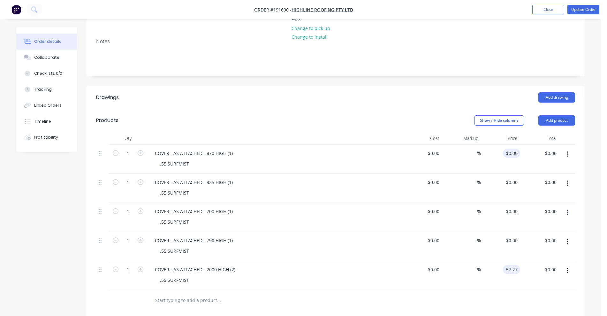
type input "$57.27"
click at [514, 149] on input "0" at bounding box center [516, 153] width 7 height 9
type input "$44.62"
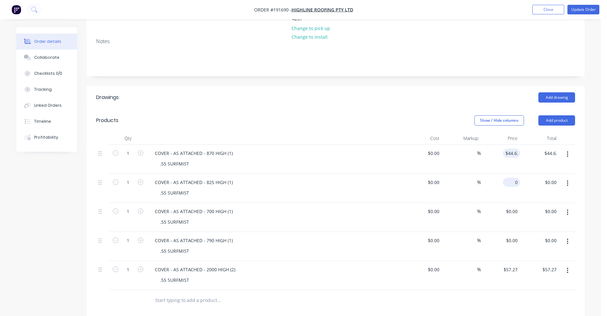
click at [513, 178] on div "0 $0.00" at bounding box center [513, 182] width 15 height 9
type input "$44.62"
click at [513, 207] on input "0" at bounding box center [513, 211] width 15 height 9
type input "$44.62"
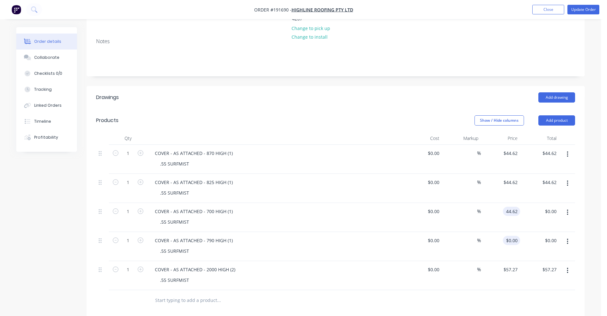
type input "$44.62"
click at [512, 236] on div "0 $0.00" at bounding box center [511, 240] width 17 height 9
type input "$44.62"
click at [518, 295] on div "Drawings Add drawing Products Show / Hide columns Add product Qty Cost Markup P…" at bounding box center [336, 275] width 498 height 378
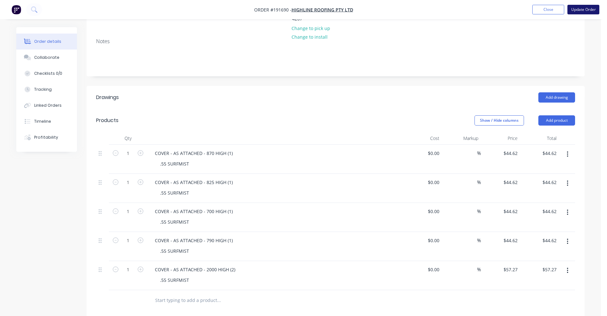
click at [588, 11] on button "Update Order" at bounding box center [584, 10] width 32 height 10
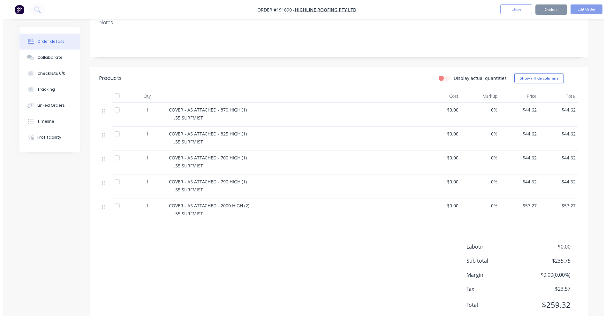
scroll to position [0, 0]
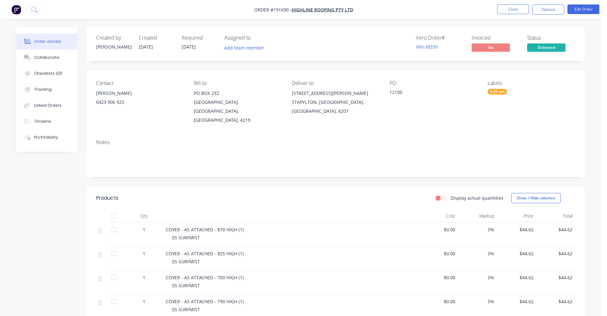
click at [509, 4] on nav "Order #191690 - Highline Roofing Pty Ltd Close Options Edit Order" at bounding box center [303, 9] width 607 height 19
click at [509, 9] on button "Close" at bounding box center [513, 9] width 32 height 10
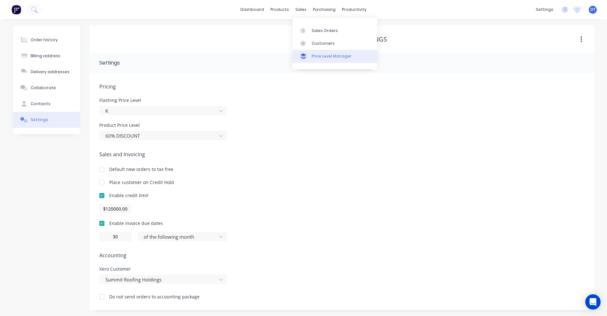
click at [311, 56] on link "Price Level Manager" at bounding box center [335, 56] width 85 height 13
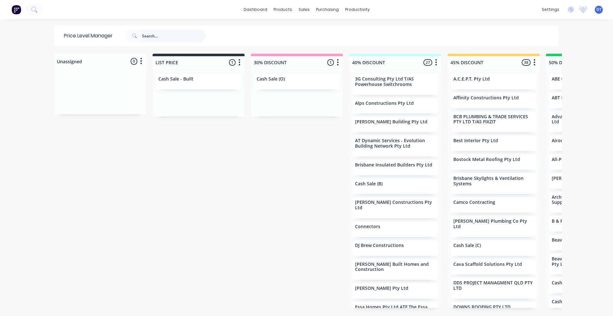
click at [169, 38] on input "text" at bounding box center [173, 35] width 63 height 13
type input "81"
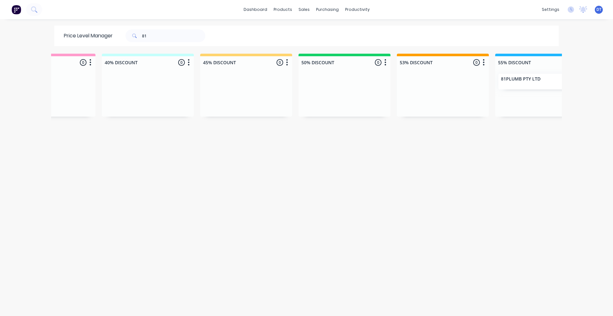
scroll to position [0, 250]
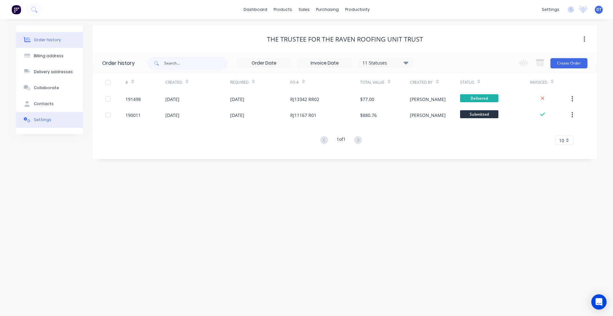
click at [49, 120] on div "Settings" at bounding box center [43, 120] width 18 height 6
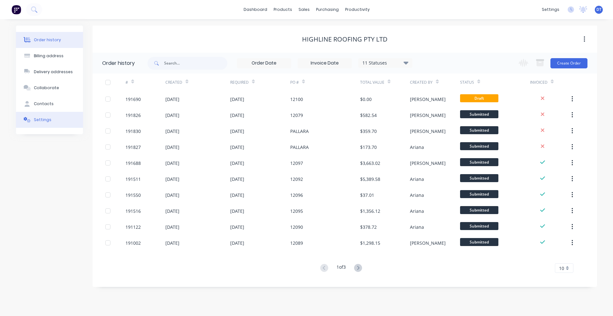
click at [55, 117] on button "Settings" at bounding box center [49, 120] width 67 height 16
